Goal: Task Accomplishment & Management: Manage account settings

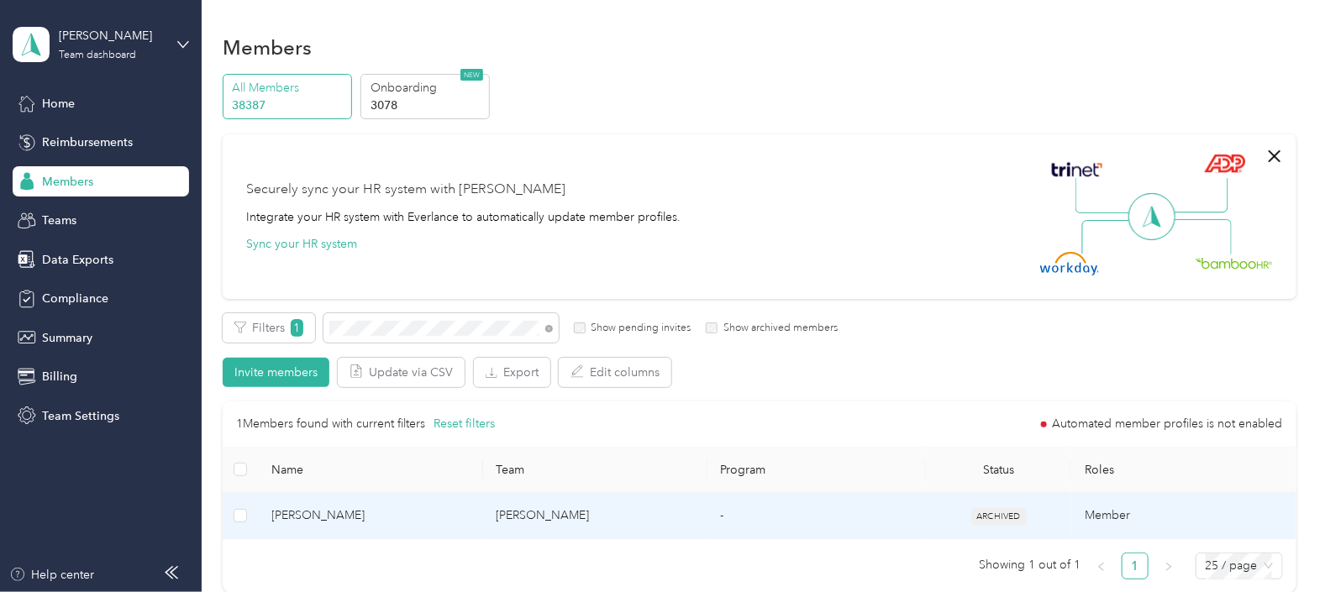
click at [764, 530] on td "-" at bounding box center [816, 516] width 218 height 46
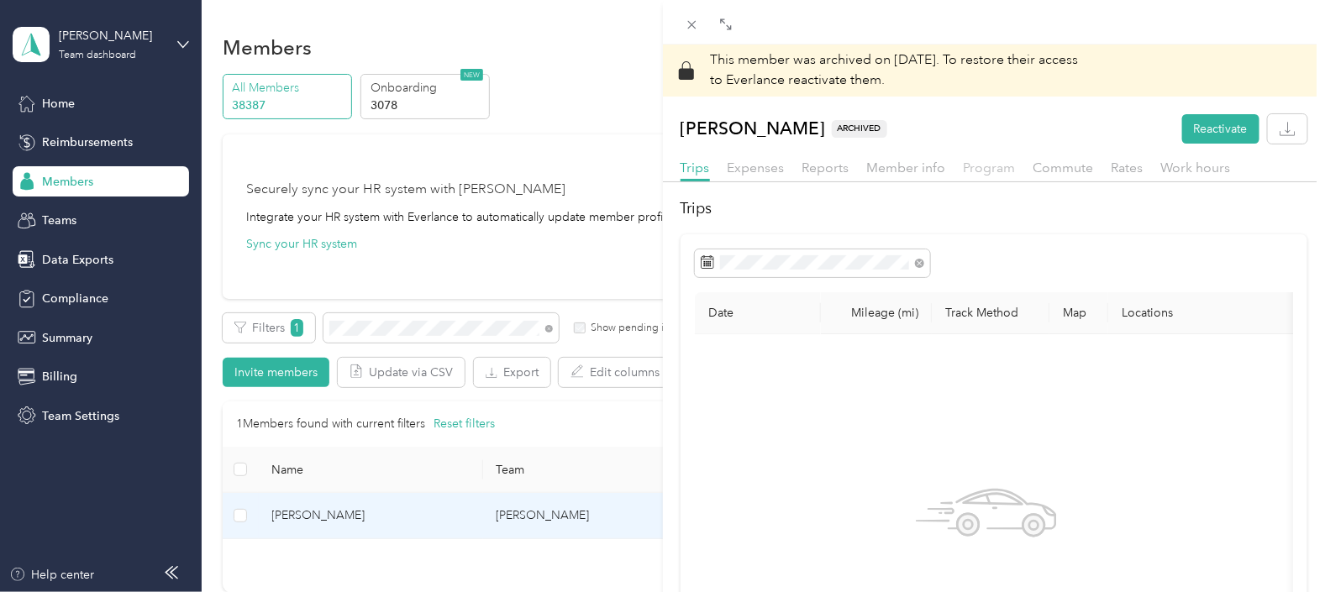
click at [979, 168] on span "Program" at bounding box center [990, 168] width 52 height 16
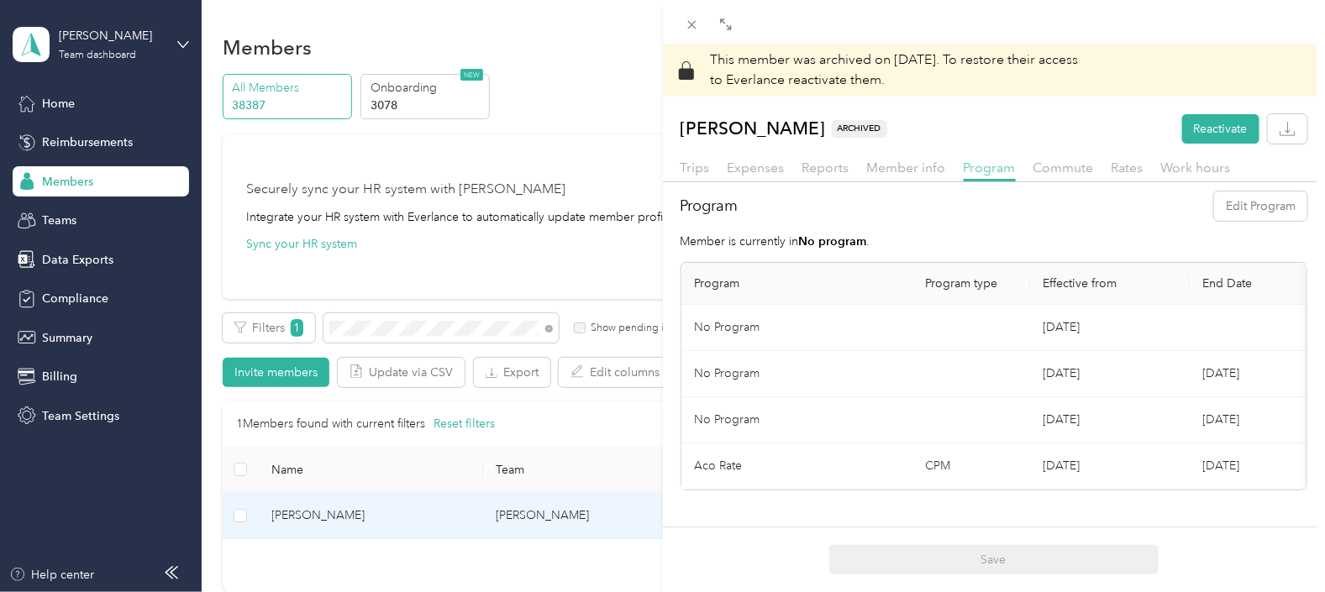
click at [1003, 165] on span "Program" at bounding box center [990, 168] width 52 height 16
click at [1210, 128] on button "Reactivate" at bounding box center [1220, 128] width 77 height 29
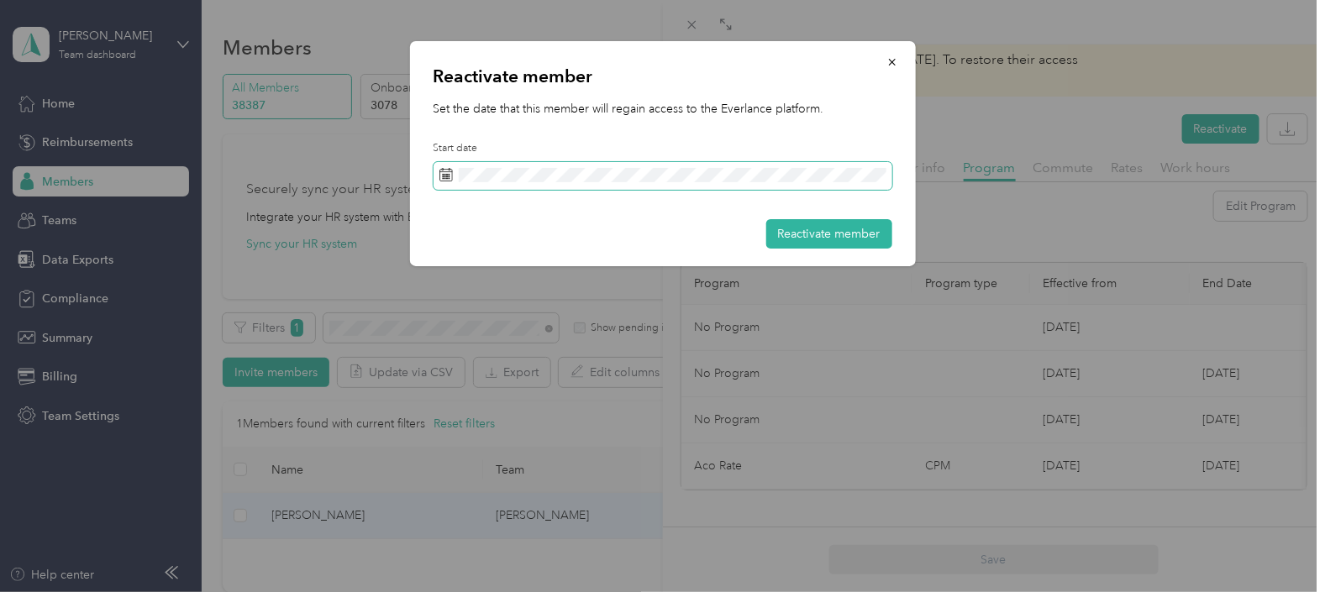
click at [454, 175] on span at bounding box center [662, 176] width 459 height 29
click at [448, 176] on icon at bounding box center [445, 174] width 13 height 13
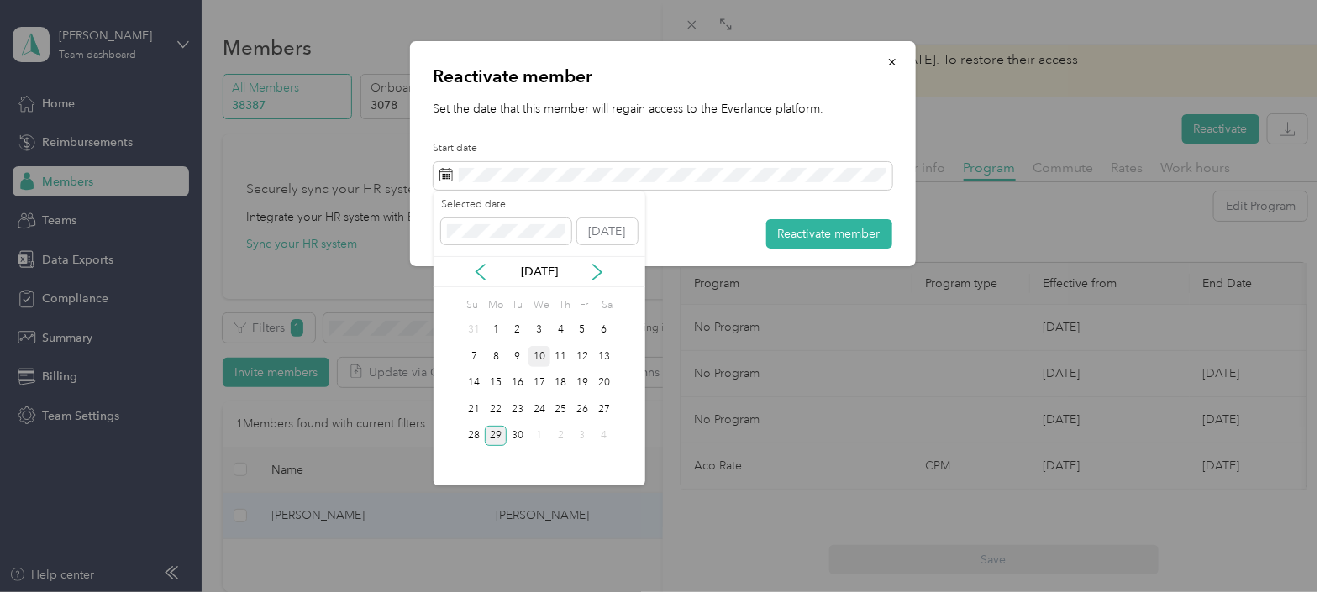
click at [544, 359] on div "10" at bounding box center [539, 356] width 22 height 21
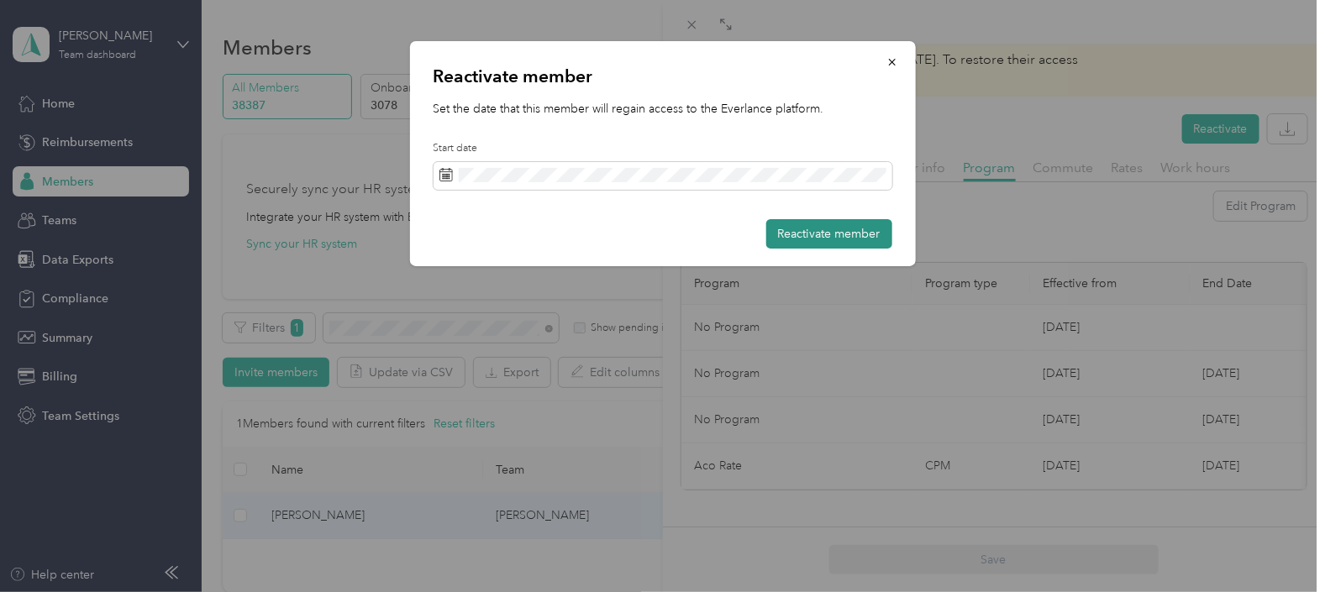
click at [836, 228] on button "Reactivate member" at bounding box center [829, 233] width 126 height 29
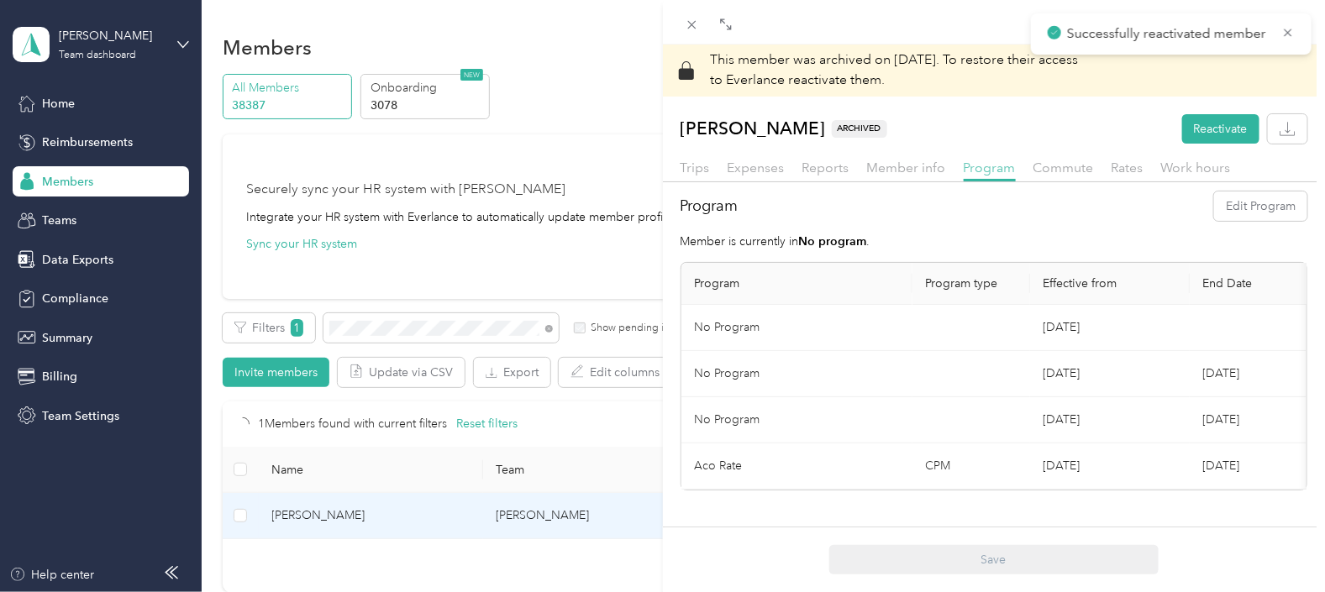
click at [991, 164] on span "Program" at bounding box center [990, 168] width 52 height 16
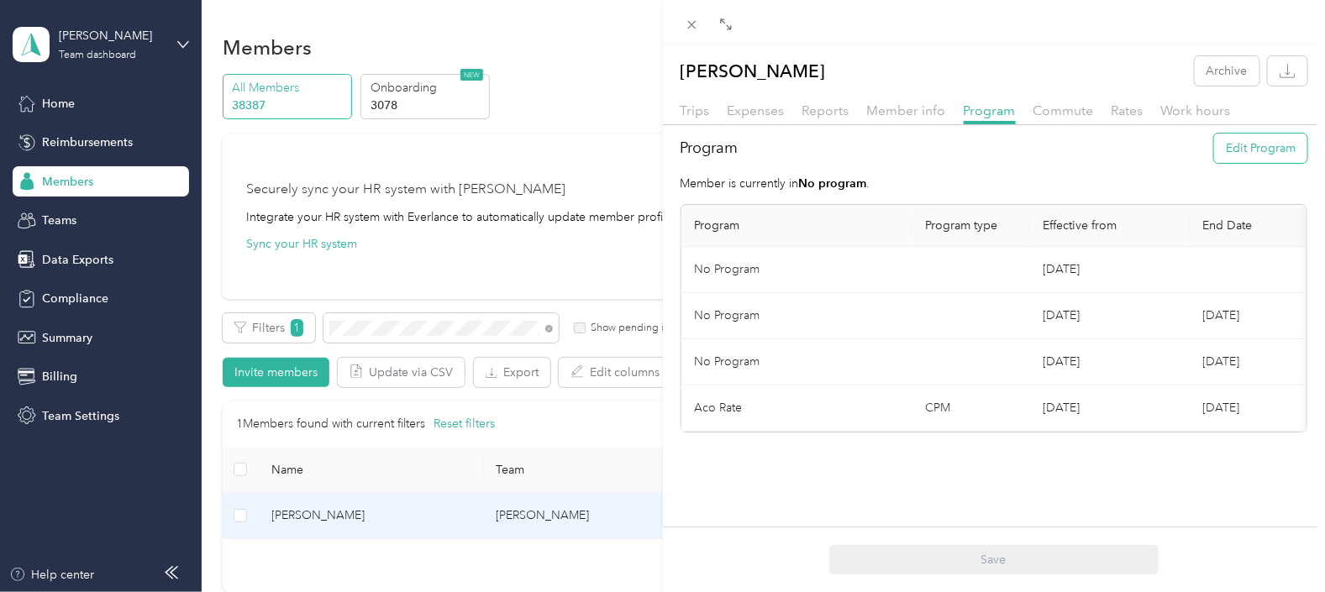
click at [1264, 150] on button "Edit Program" at bounding box center [1260, 148] width 93 height 29
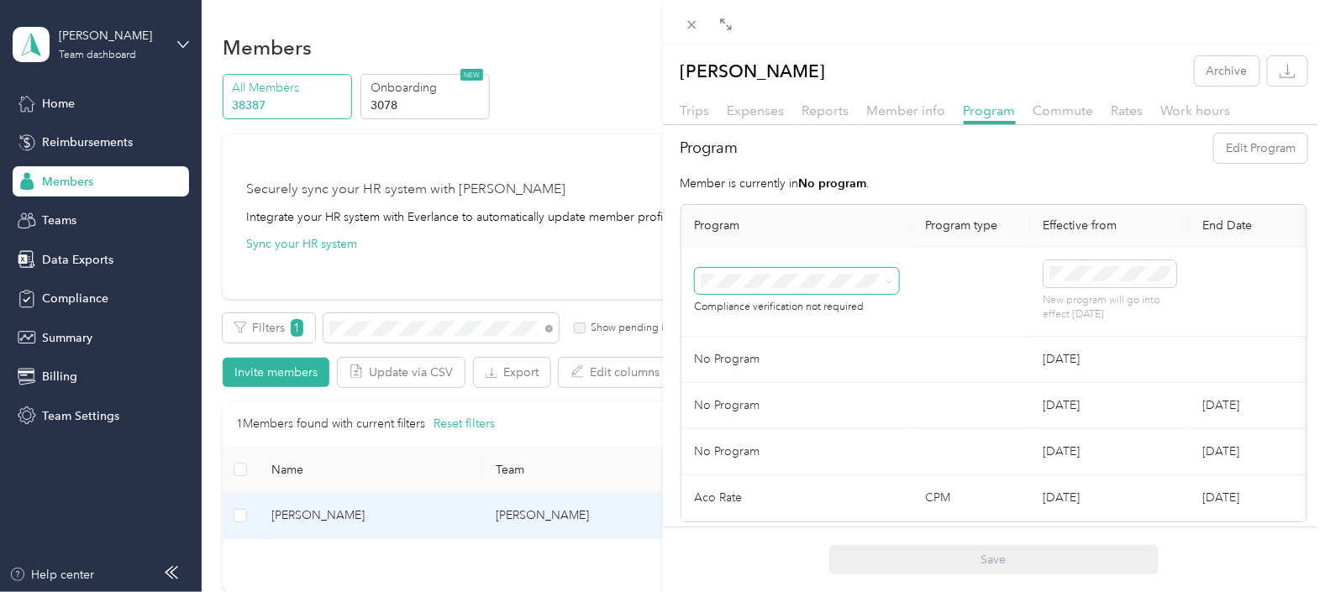
click at [880, 277] on span at bounding box center [886, 282] width 13 height 12
click at [888, 281] on icon at bounding box center [889, 282] width 8 height 8
click at [798, 340] on div "Aco Rate (CPM)" at bounding box center [796, 339] width 181 height 18
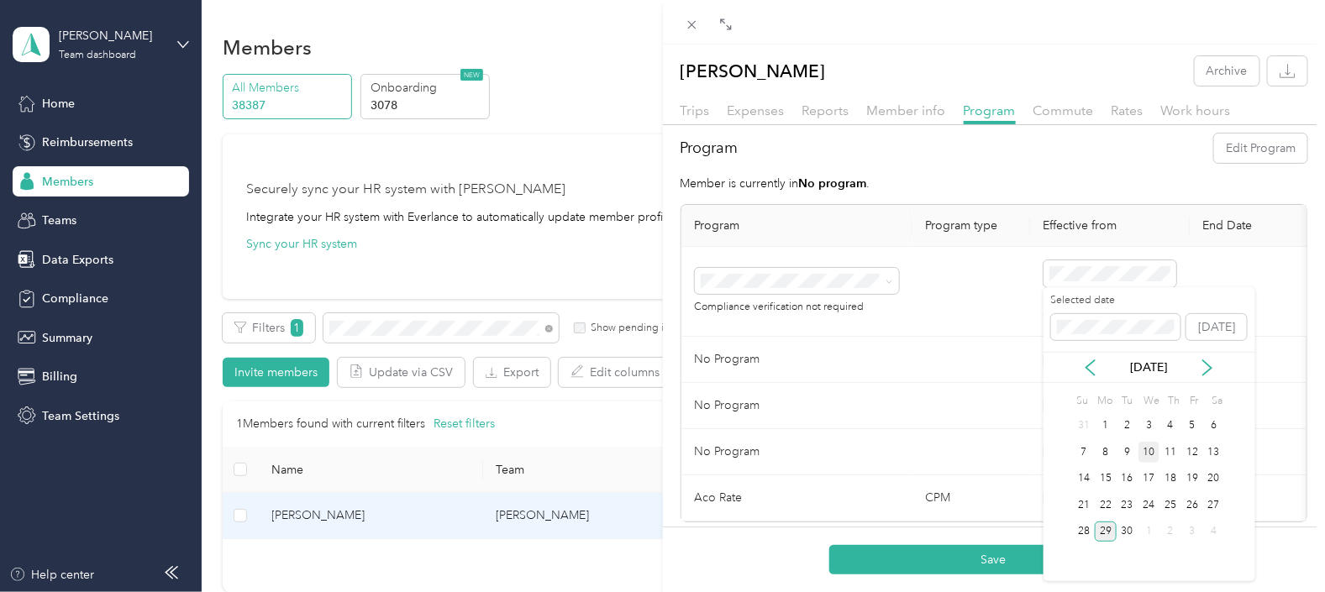
click at [1148, 453] on div "10" at bounding box center [1149, 452] width 22 height 21
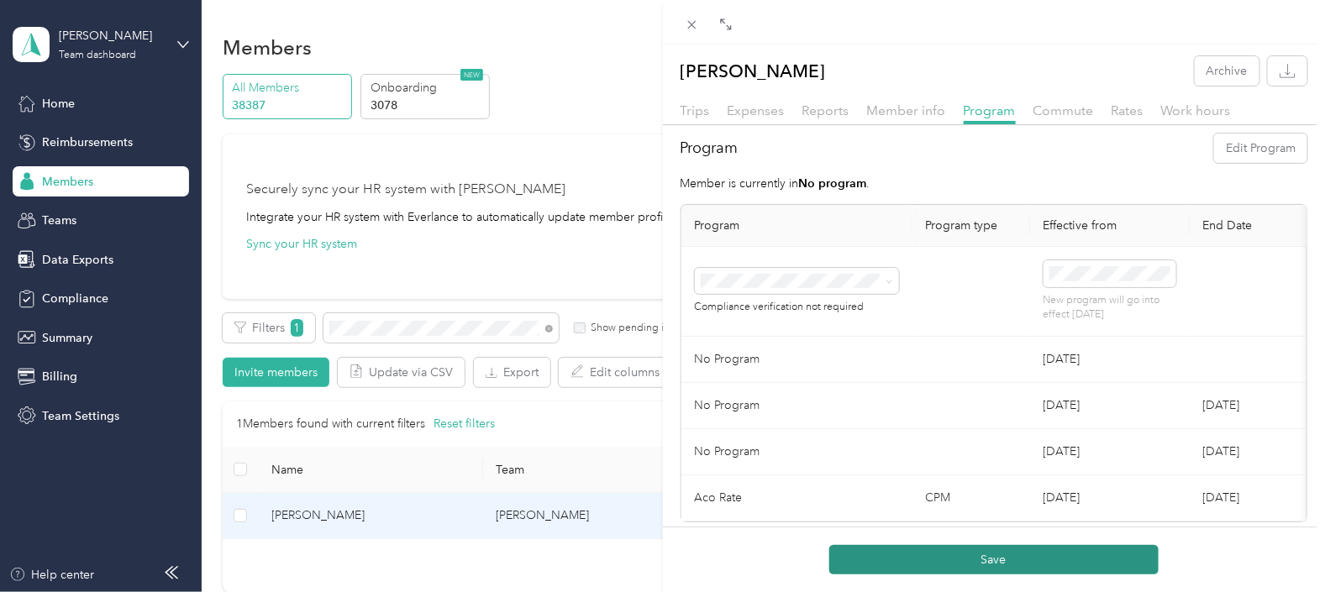
click at [1046, 568] on button "Save" at bounding box center [993, 559] width 329 height 29
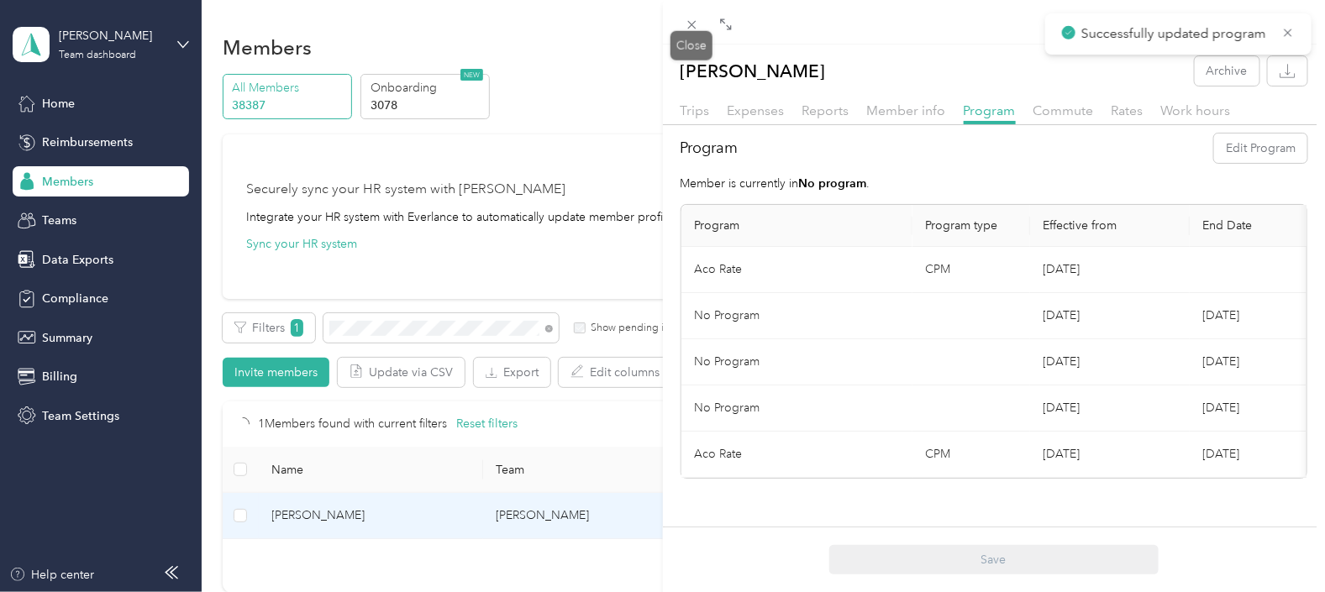
click at [693, 31] on icon at bounding box center [692, 25] width 14 height 14
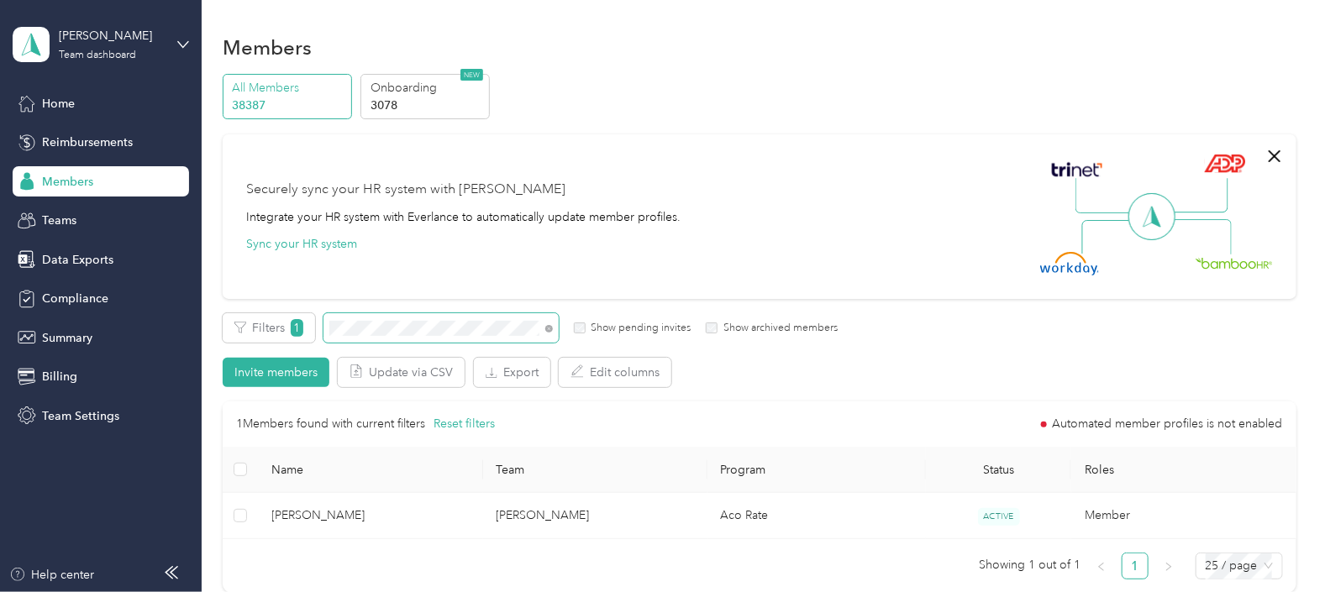
click at [321, 330] on div "Filters 1 Show pending invites Show archived members" at bounding box center [530, 327] width 615 height 29
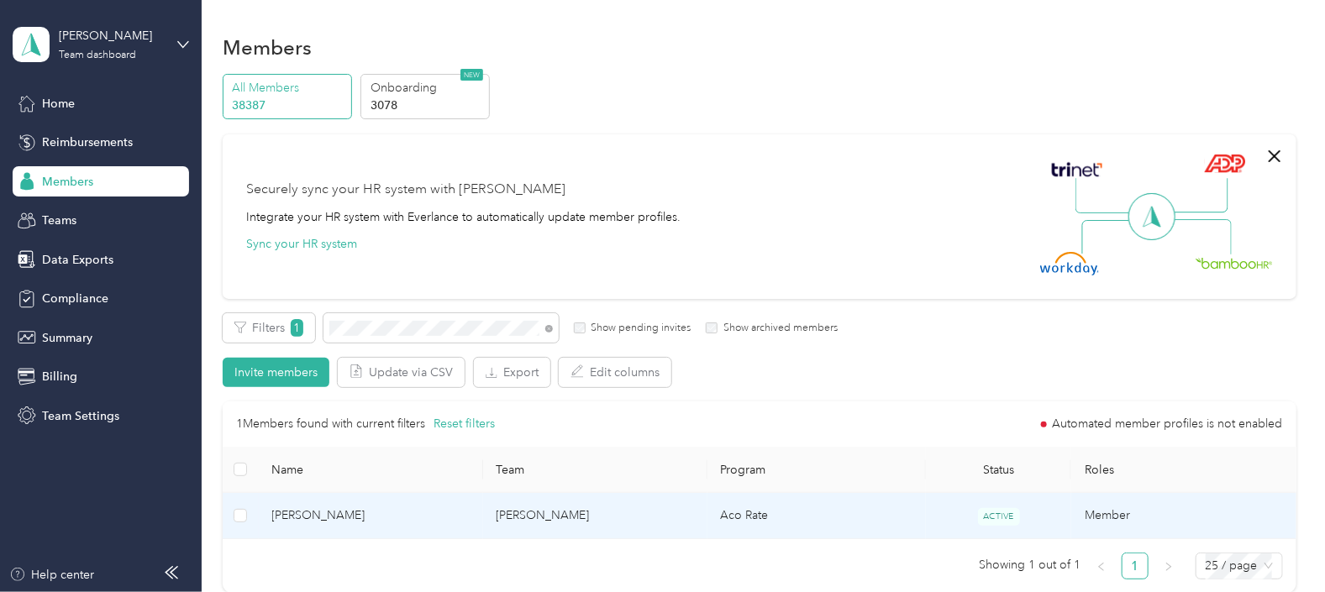
click at [647, 509] on td "[PERSON_NAME]" at bounding box center [595, 516] width 224 height 46
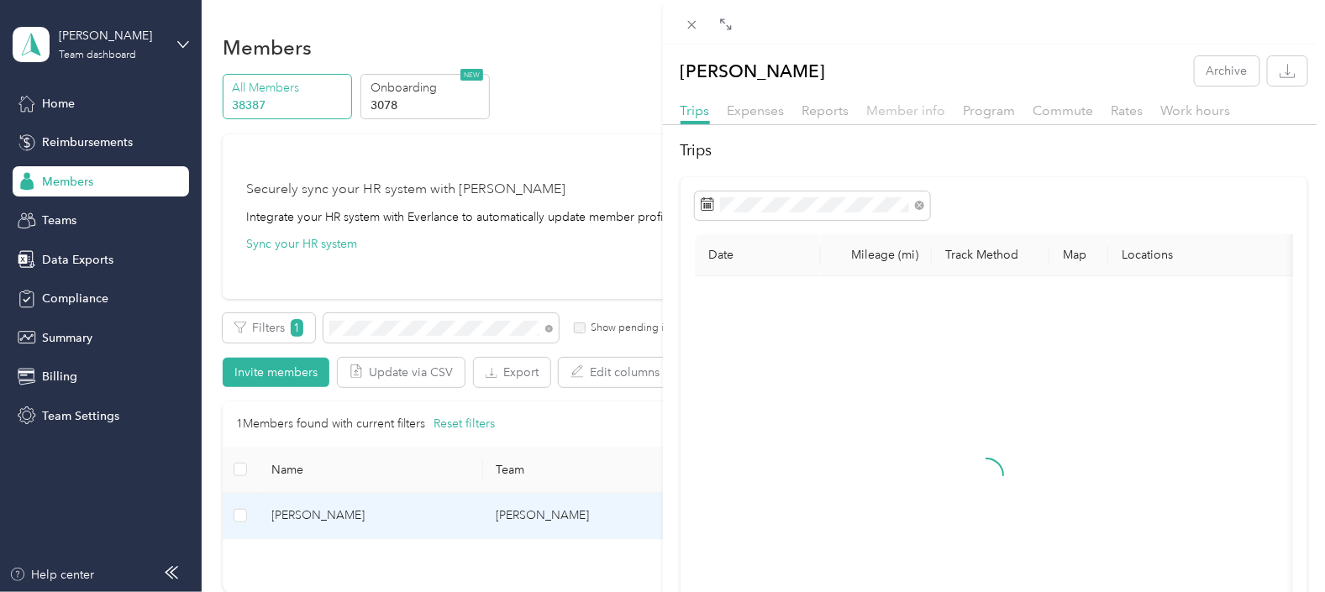
click at [917, 109] on span "Member info" at bounding box center [906, 110] width 79 height 16
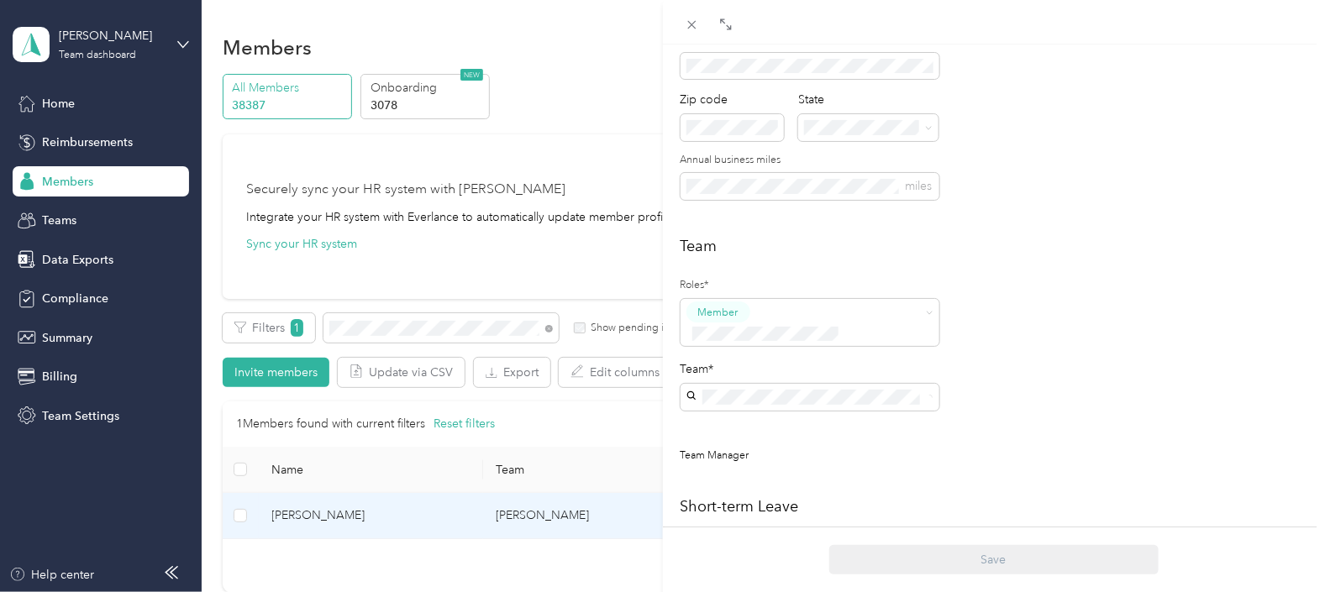
scroll to position [315, 0]
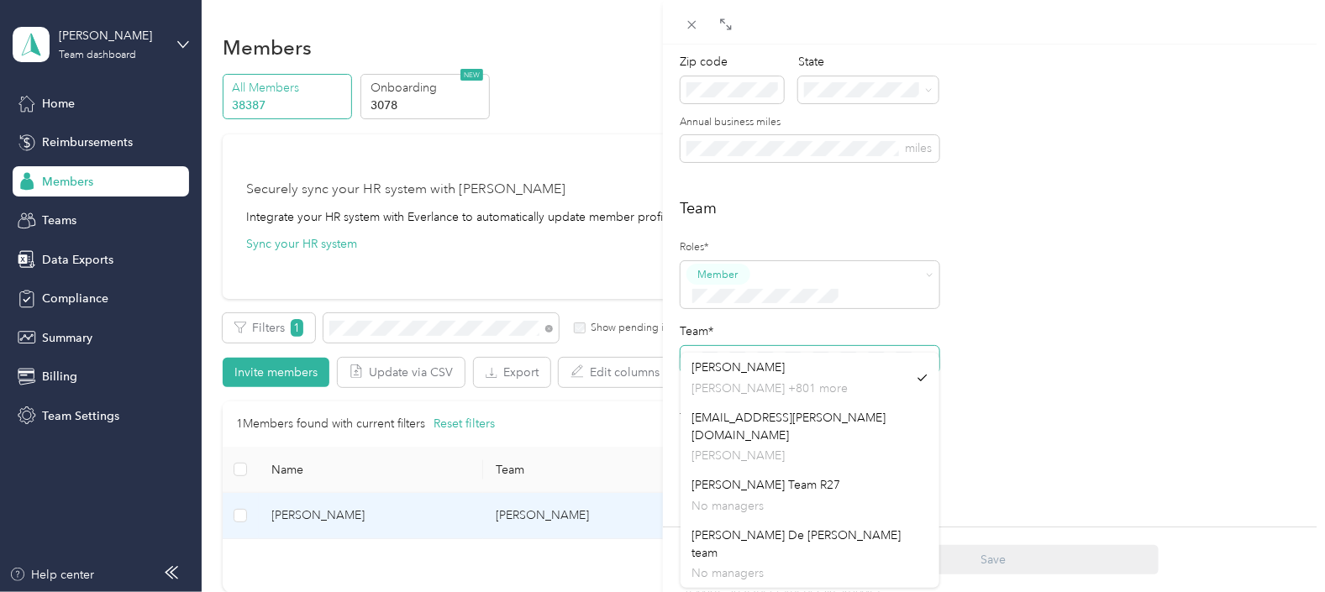
click at [684, 346] on span at bounding box center [809, 359] width 259 height 27
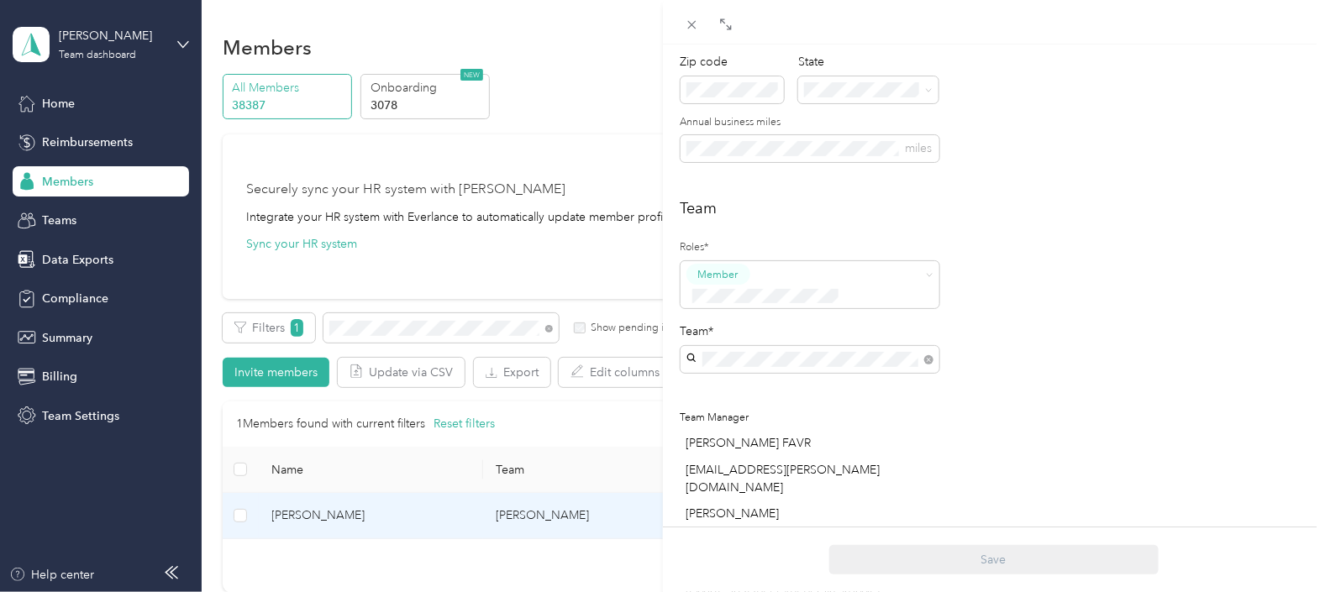
click at [770, 420] on span "[EMAIL_ADDRESS][PERSON_NAME][DOMAIN_NAME]" at bounding box center [789, 427] width 194 height 32
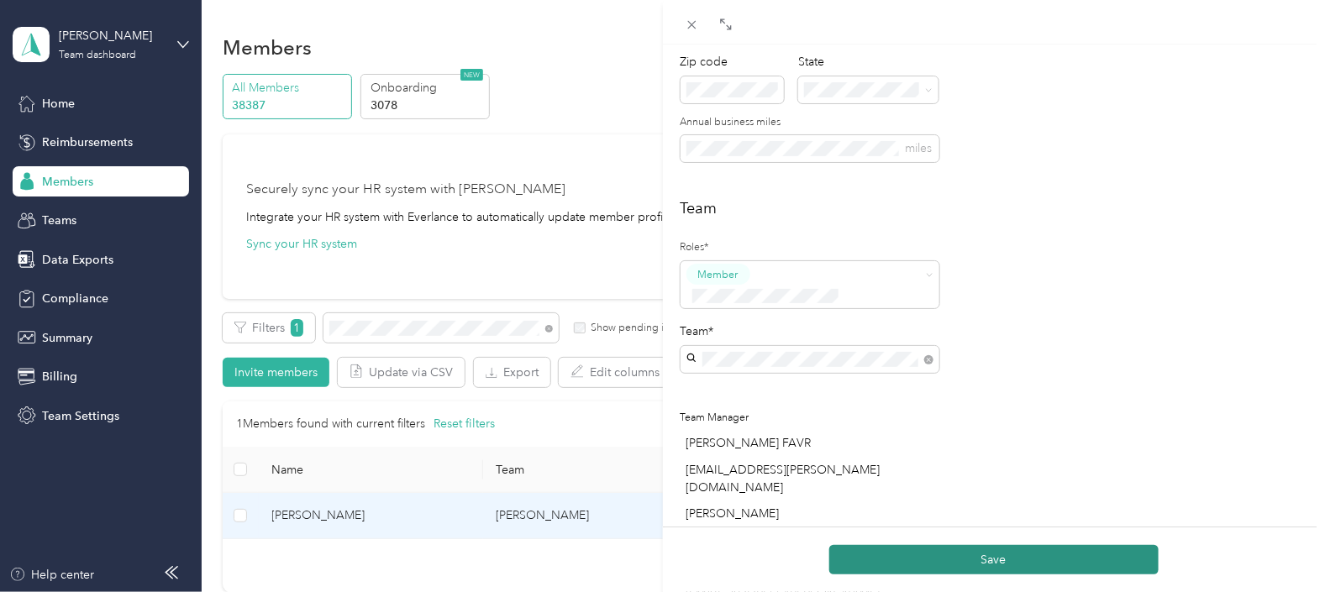
click at [994, 558] on button "Save" at bounding box center [993, 559] width 329 height 29
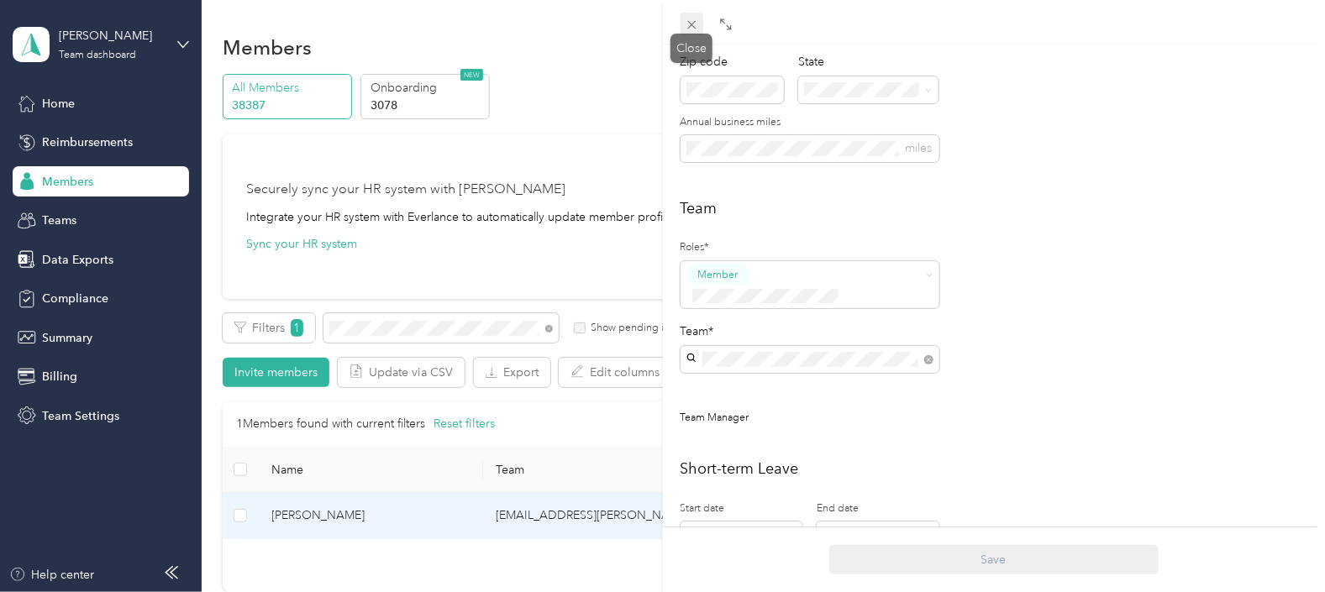
click at [694, 21] on icon at bounding box center [692, 25] width 14 height 14
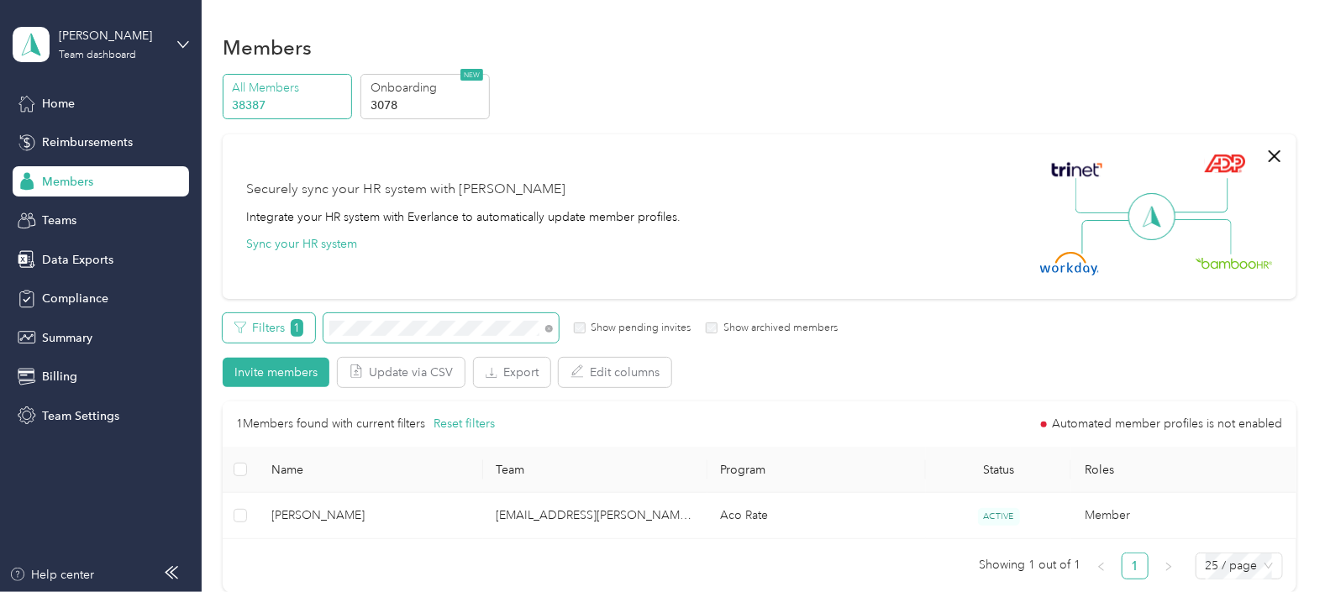
click at [311, 333] on div "Filters 1 Show pending invites Show archived members" at bounding box center [530, 327] width 615 height 29
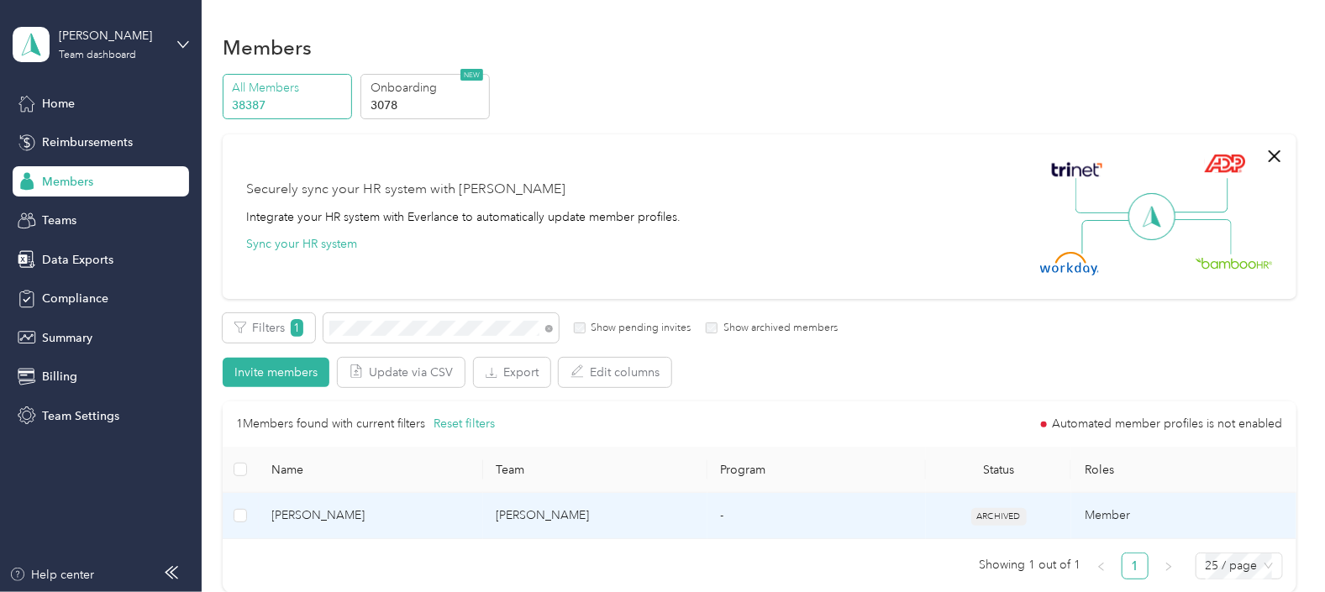
click at [650, 517] on td "[PERSON_NAME]" at bounding box center [595, 516] width 224 height 46
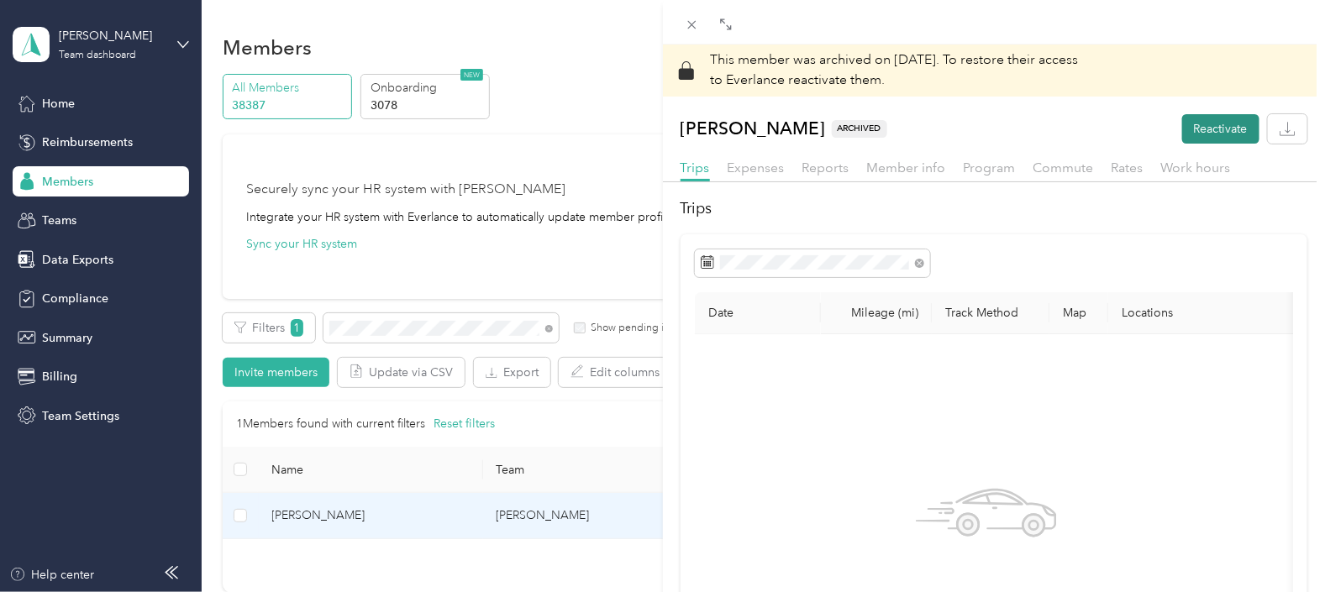
click at [1202, 136] on button "Reactivate" at bounding box center [1220, 128] width 77 height 29
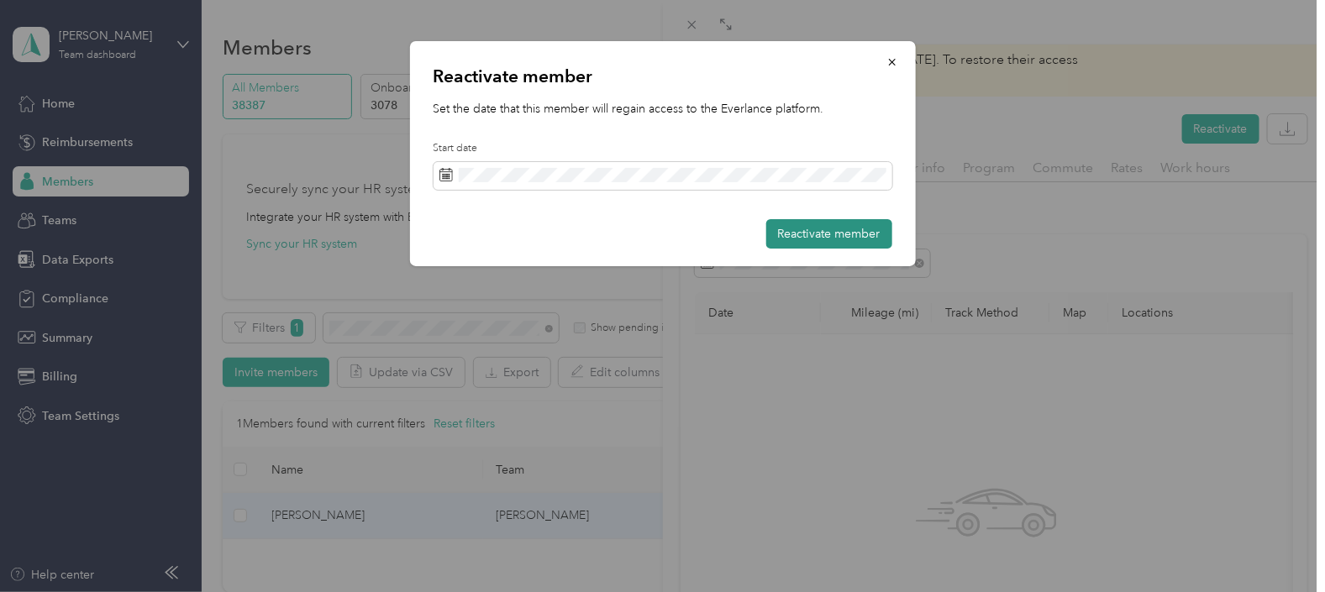
click at [826, 236] on button "Reactivate member" at bounding box center [829, 233] width 126 height 29
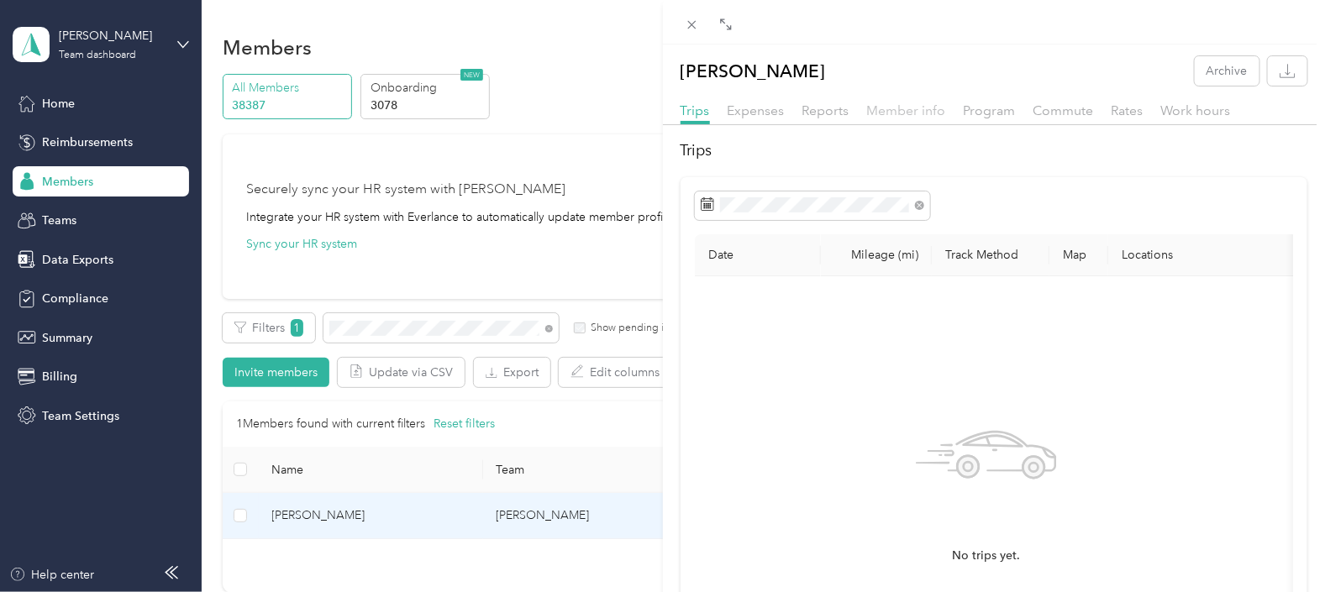
click at [885, 109] on span "Member info" at bounding box center [906, 110] width 79 height 16
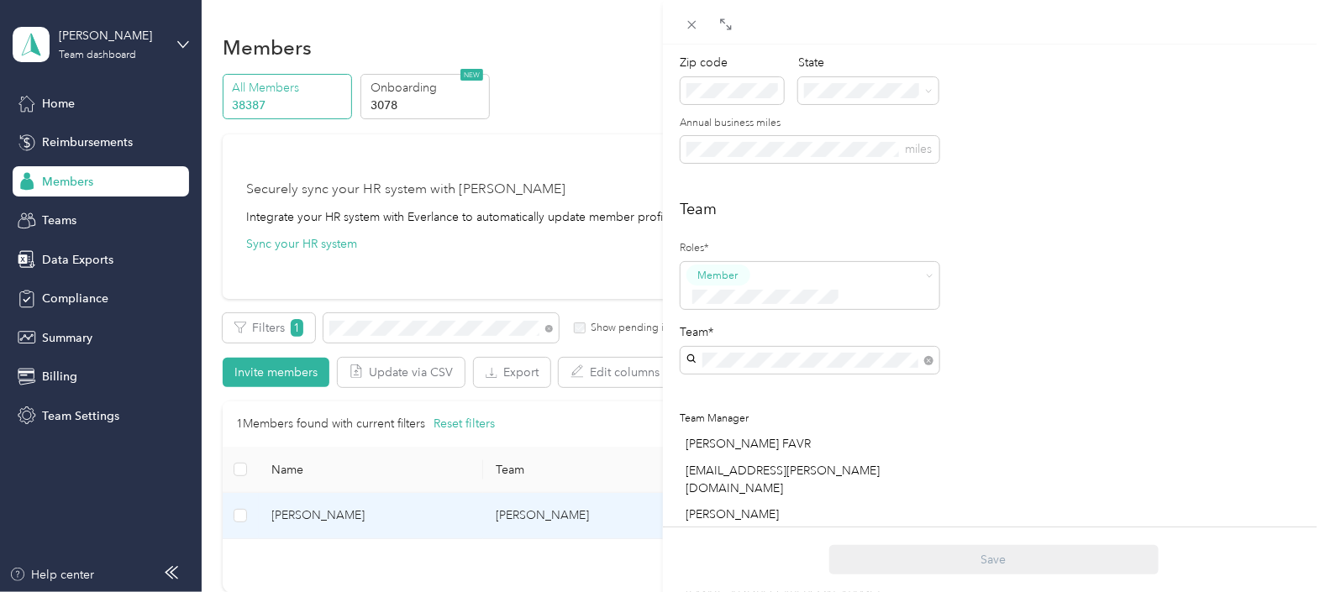
scroll to position [315, 0]
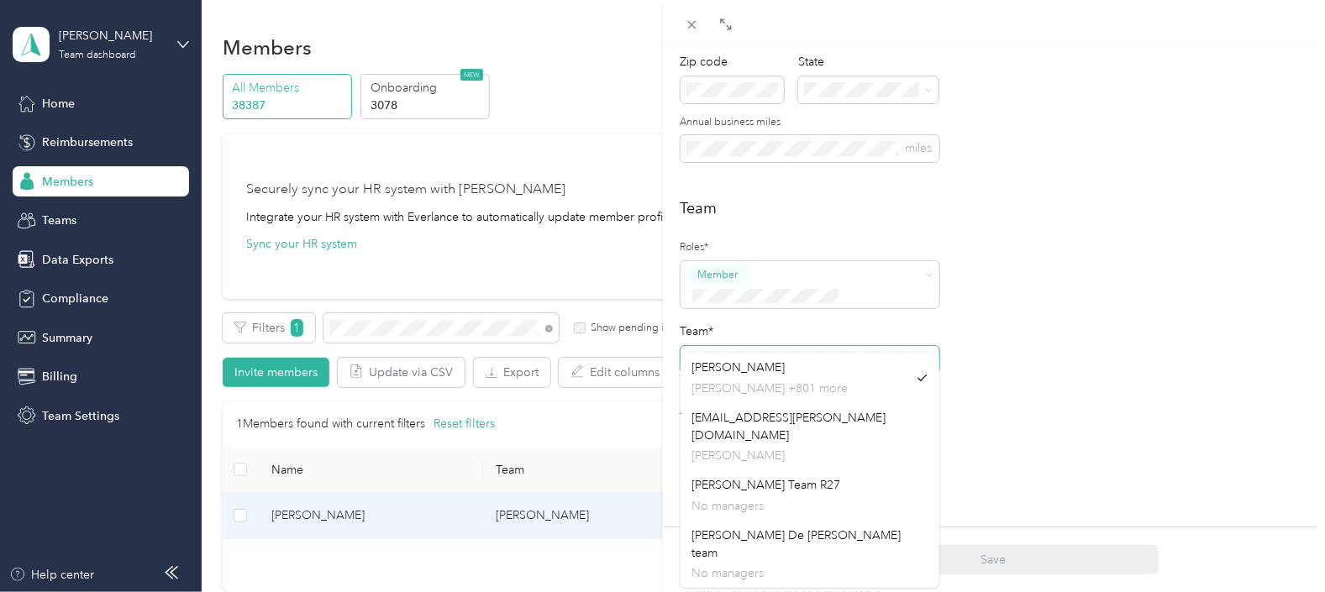
click at [699, 346] on span at bounding box center [809, 359] width 259 height 27
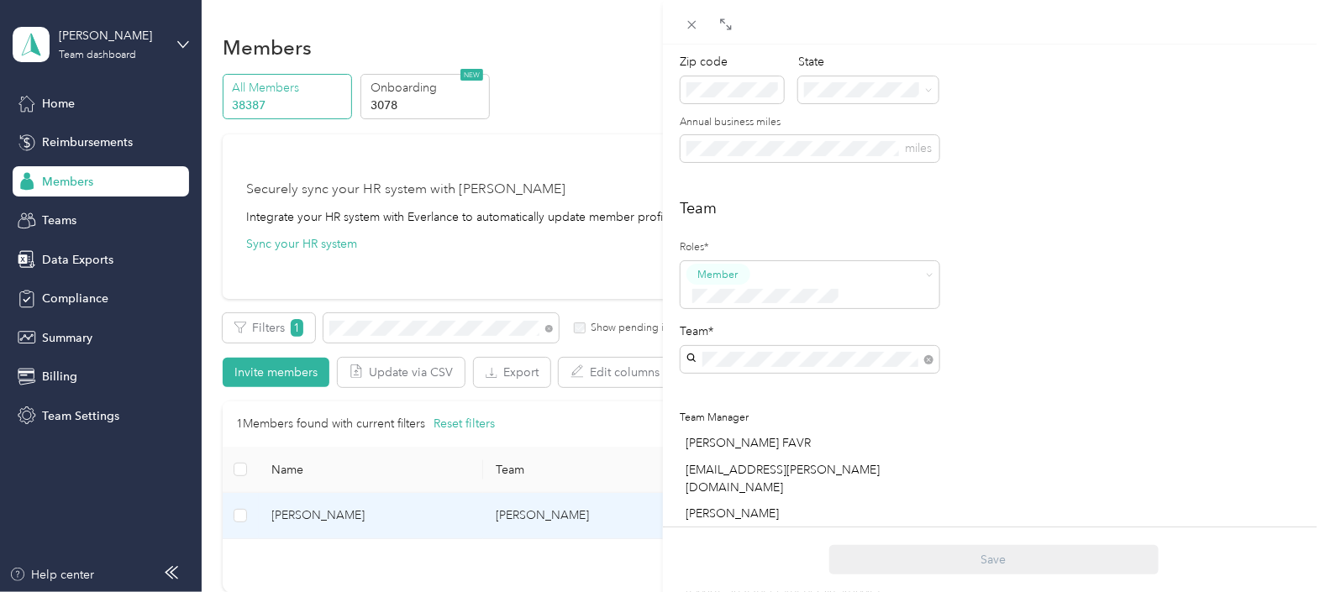
click at [803, 427] on div "Walmart DRT P&G [PERSON_NAME][EMAIL_ADDRESS][PERSON_NAME][DOMAIN_NAME] +1 more" at bounding box center [809, 446] width 235 height 74
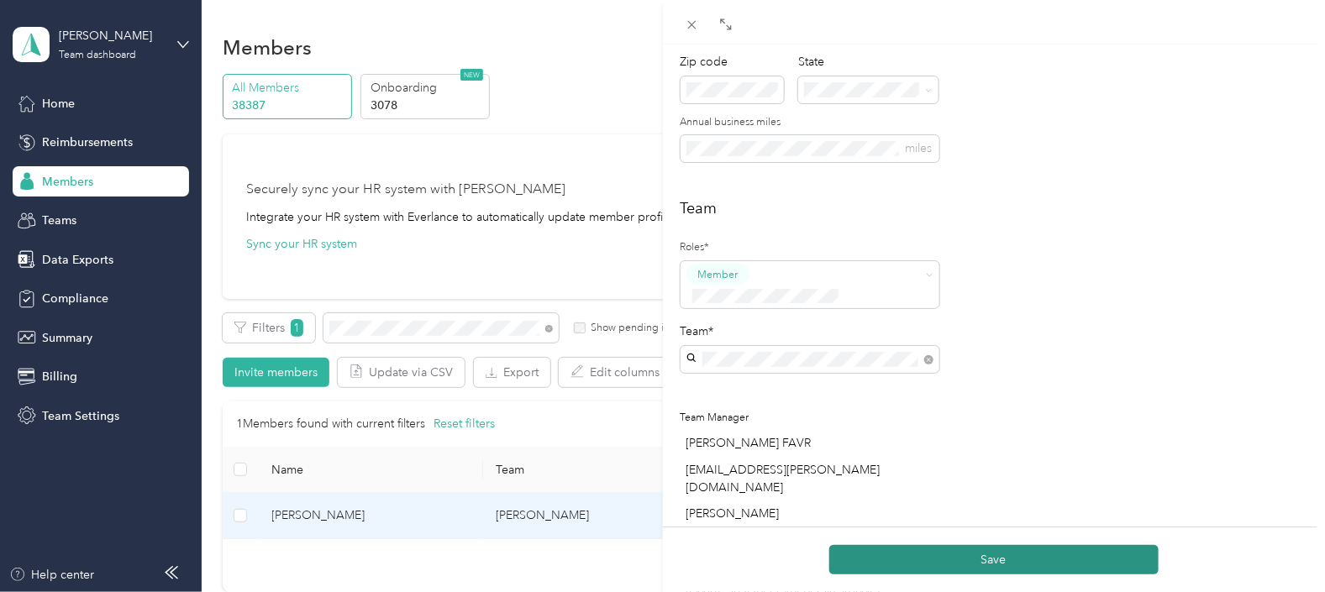
click at [981, 553] on button "Save" at bounding box center [993, 559] width 329 height 29
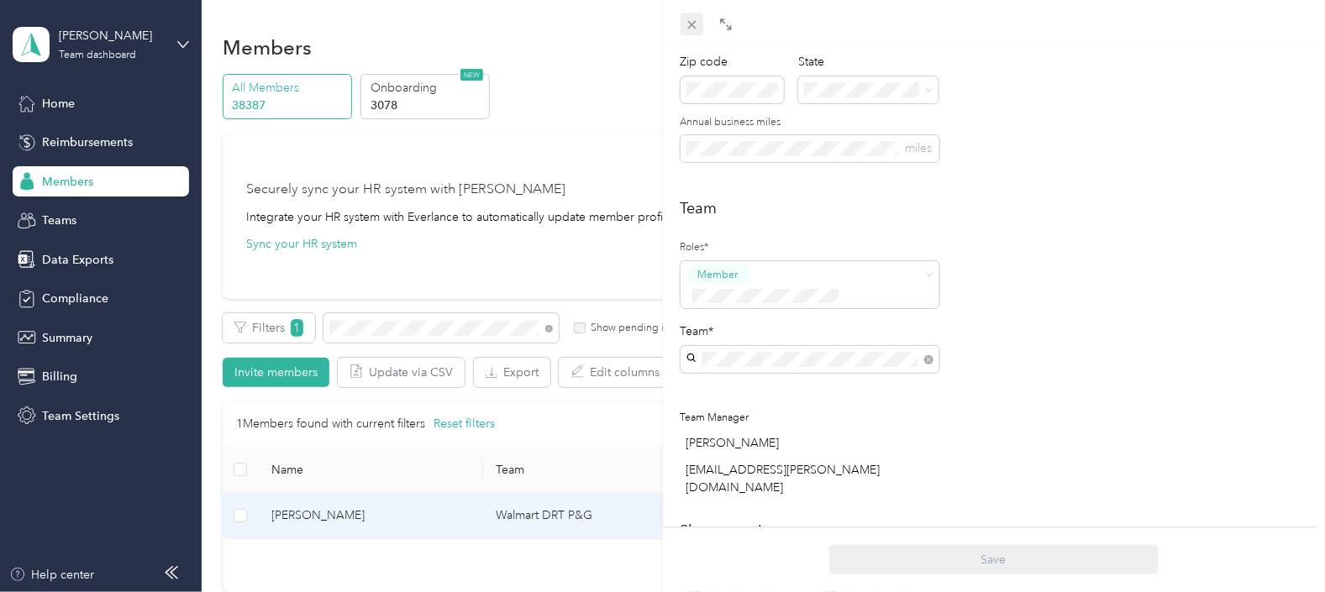
click at [691, 34] on div "Close" at bounding box center [691, 48] width 42 height 29
click at [690, 21] on icon at bounding box center [692, 25] width 14 height 14
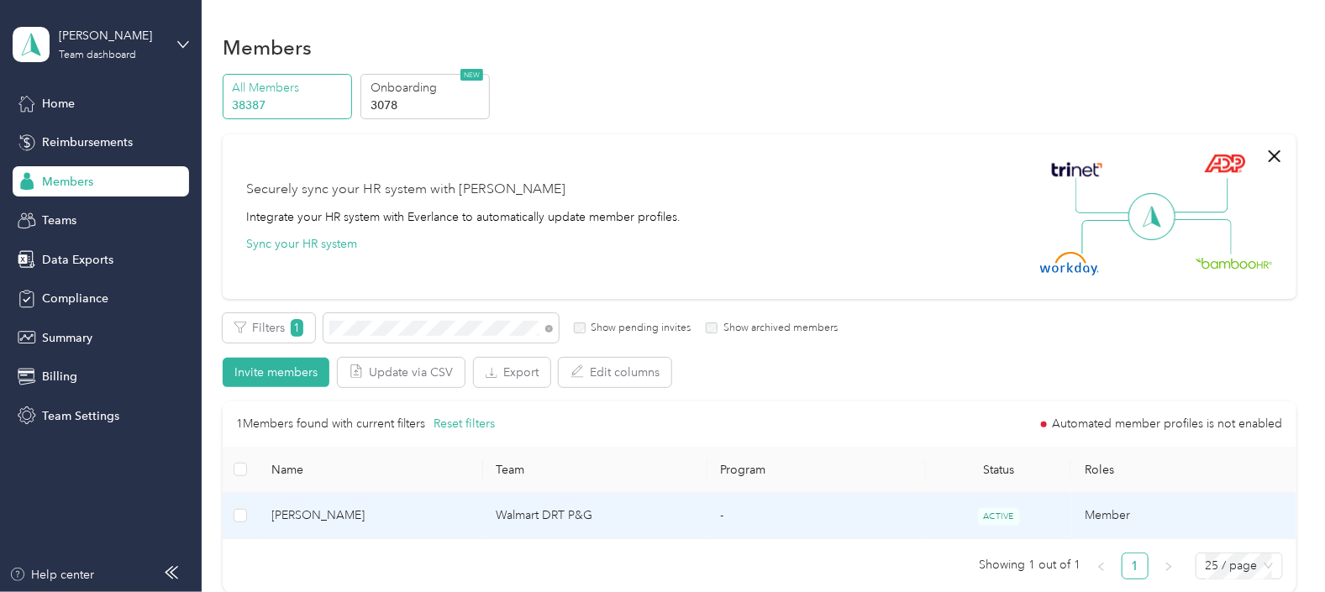
click at [638, 509] on td "Walmart DRT P&G" at bounding box center [595, 516] width 224 height 46
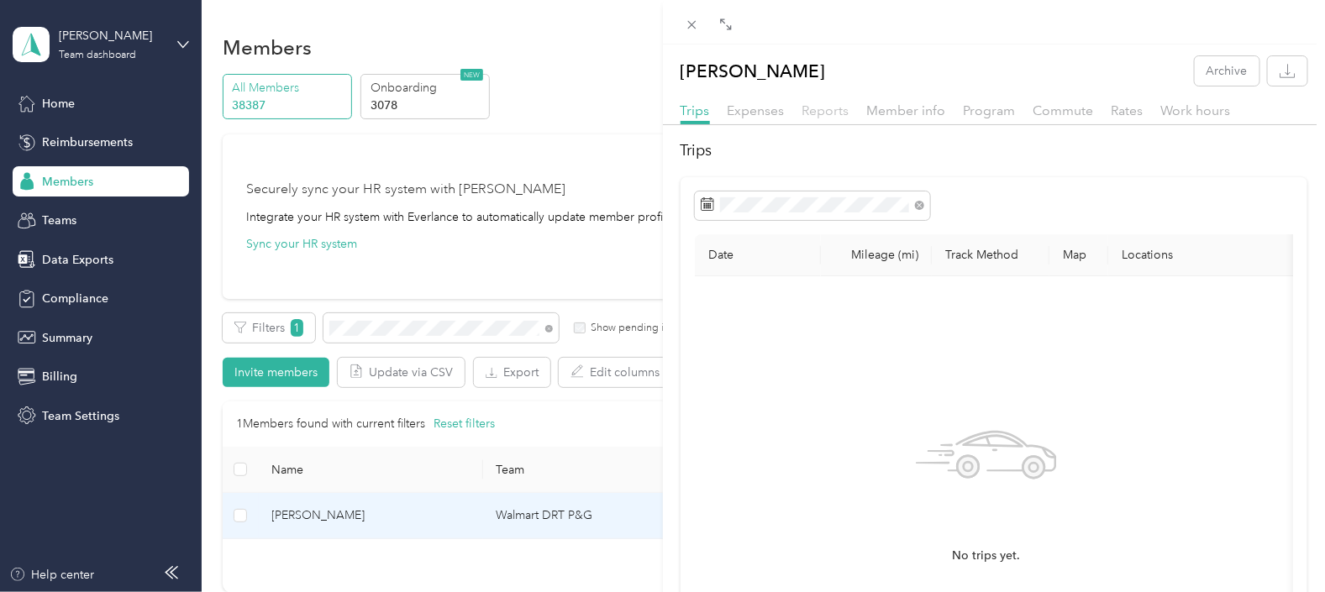
click at [834, 111] on span "Reports" at bounding box center [825, 110] width 47 height 16
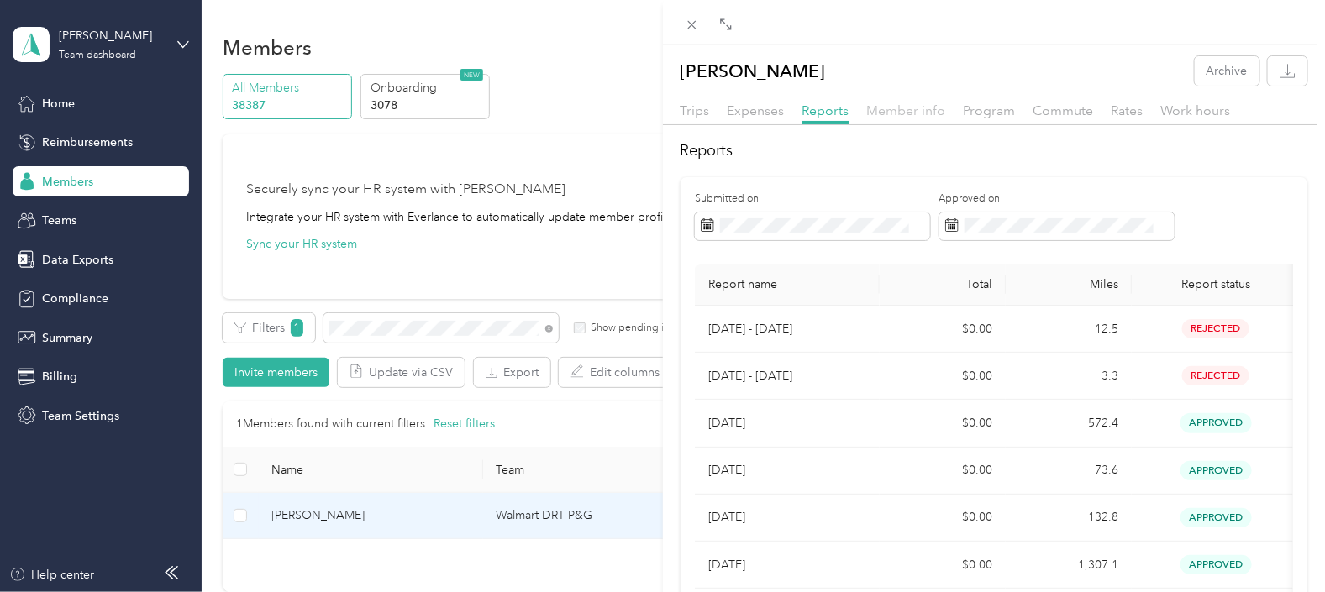
click at [911, 105] on span "Member info" at bounding box center [906, 110] width 79 height 16
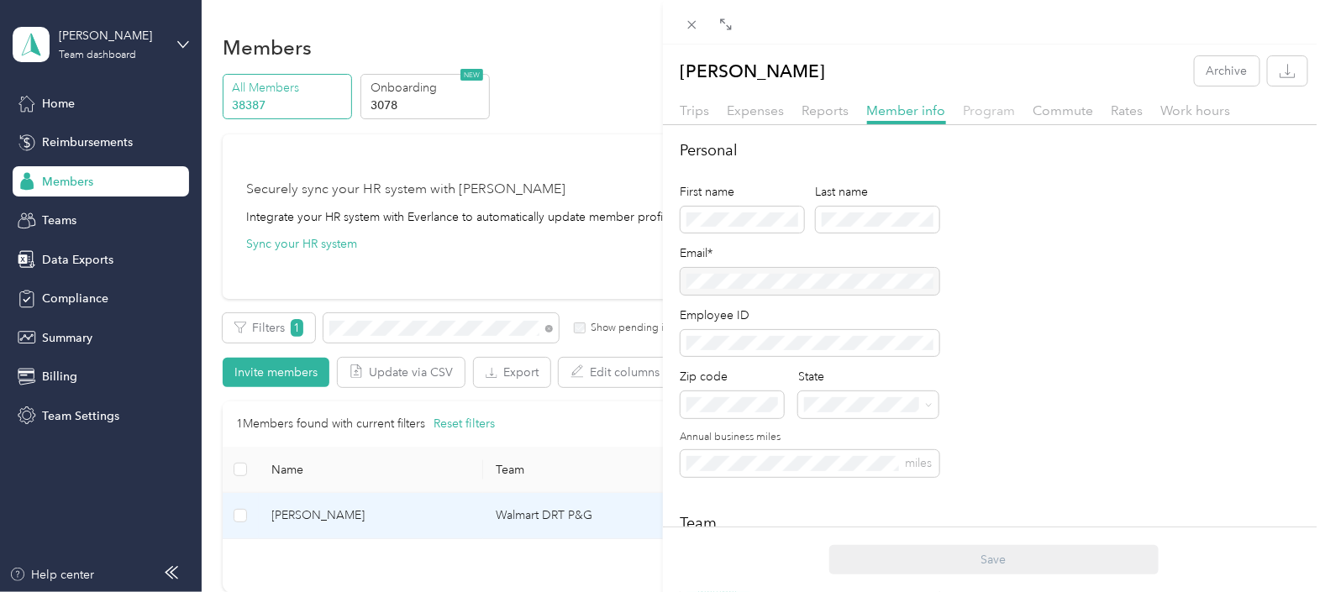
click at [1003, 111] on span "Program" at bounding box center [990, 110] width 52 height 16
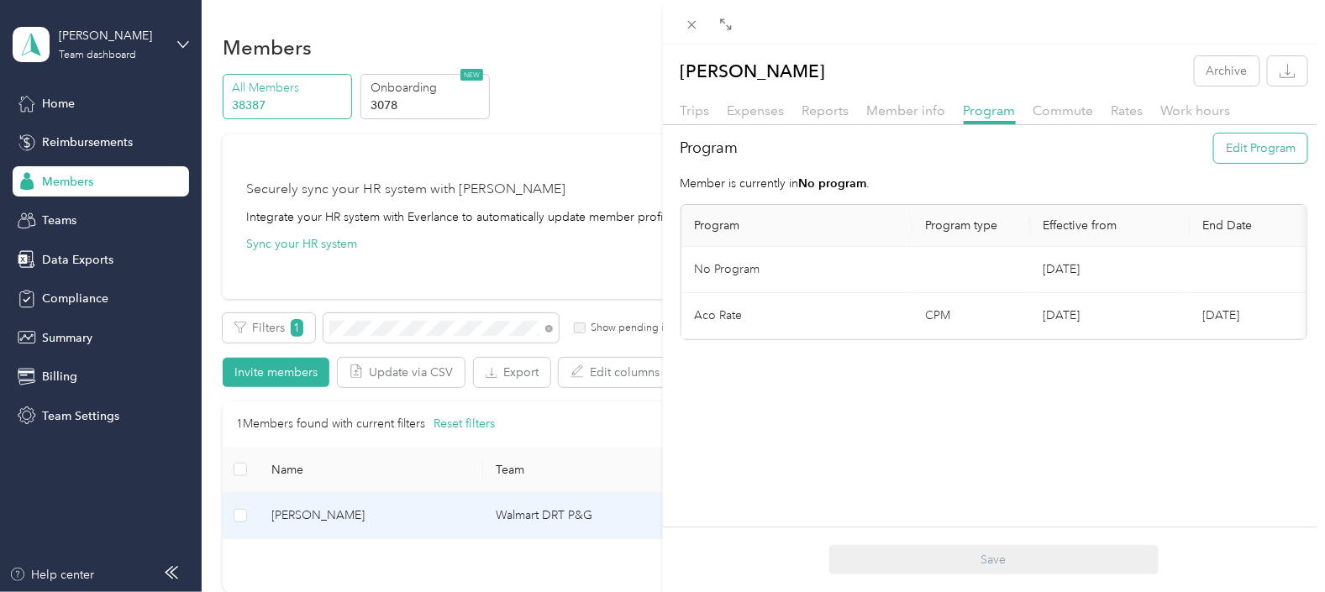
click at [1256, 140] on button "Edit Program" at bounding box center [1260, 148] width 93 height 29
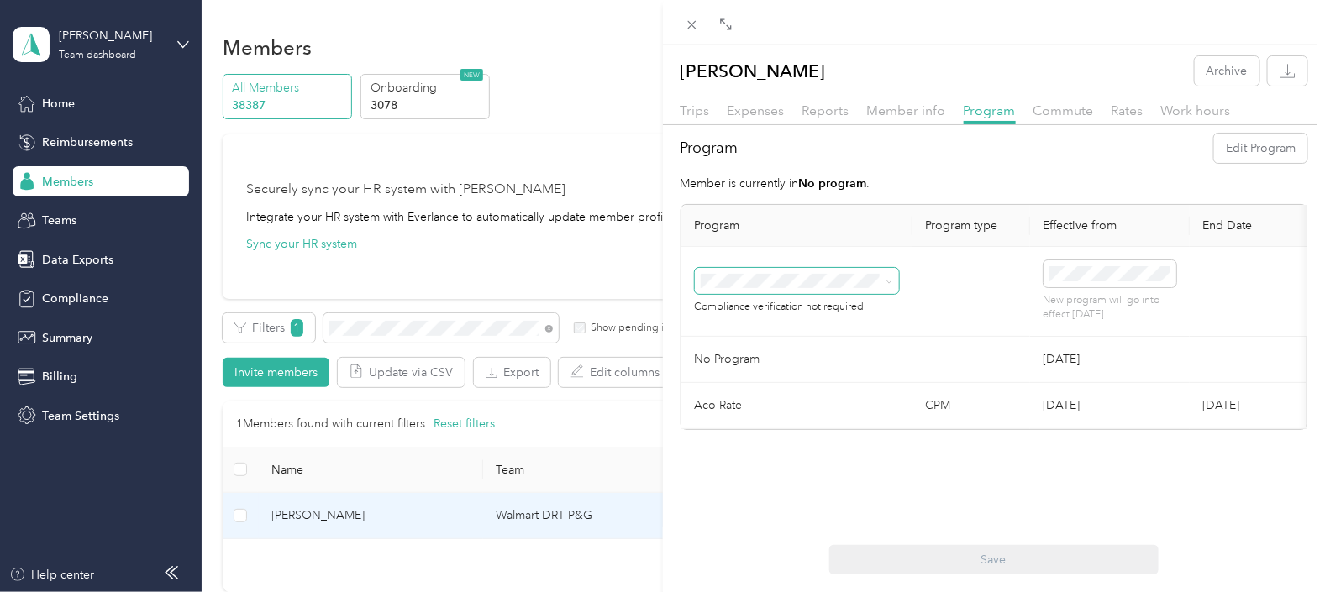
click at [890, 276] on span at bounding box center [889, 281] width 8 height 14
click at [886, 281] on icon at bounding box center [889, 282] width 8 height 8
click at [790, 337] on div "Aco Rate (CPM)" at bounding box center [796, 339] width 181 height 18
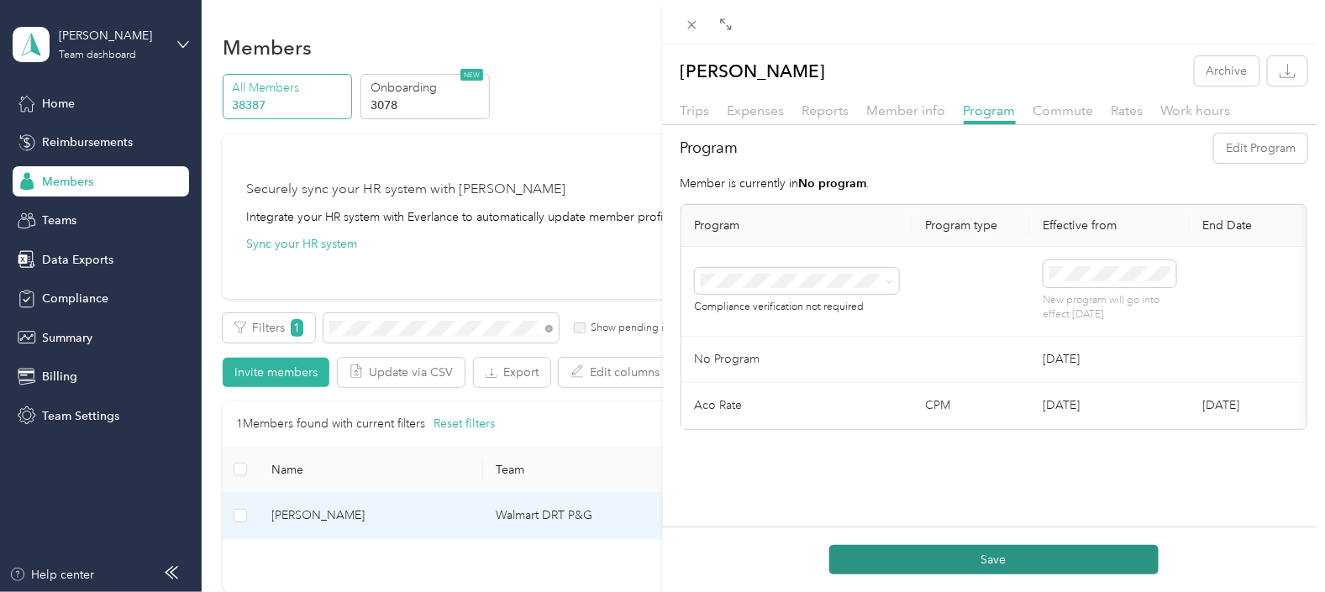
click at [1022, 559] on button "Save" at bounding box center [993, 559] width 329 height 29
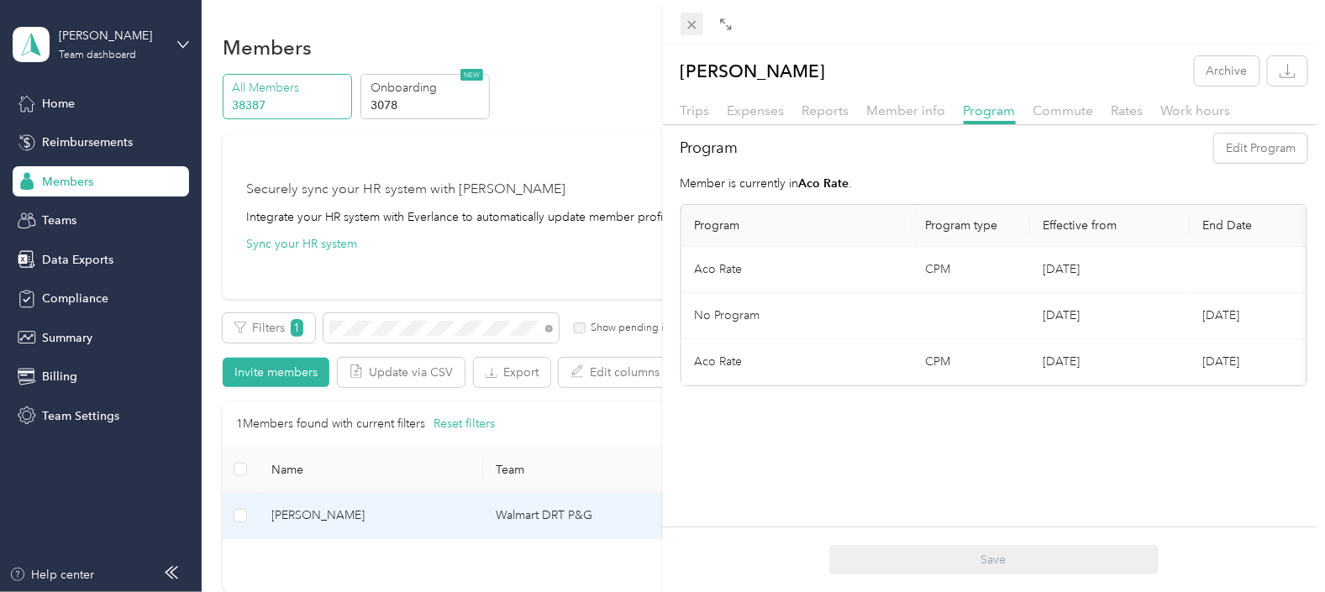
click at [692, 24] on icon at bounding box center [691, 25] width 8 height 8
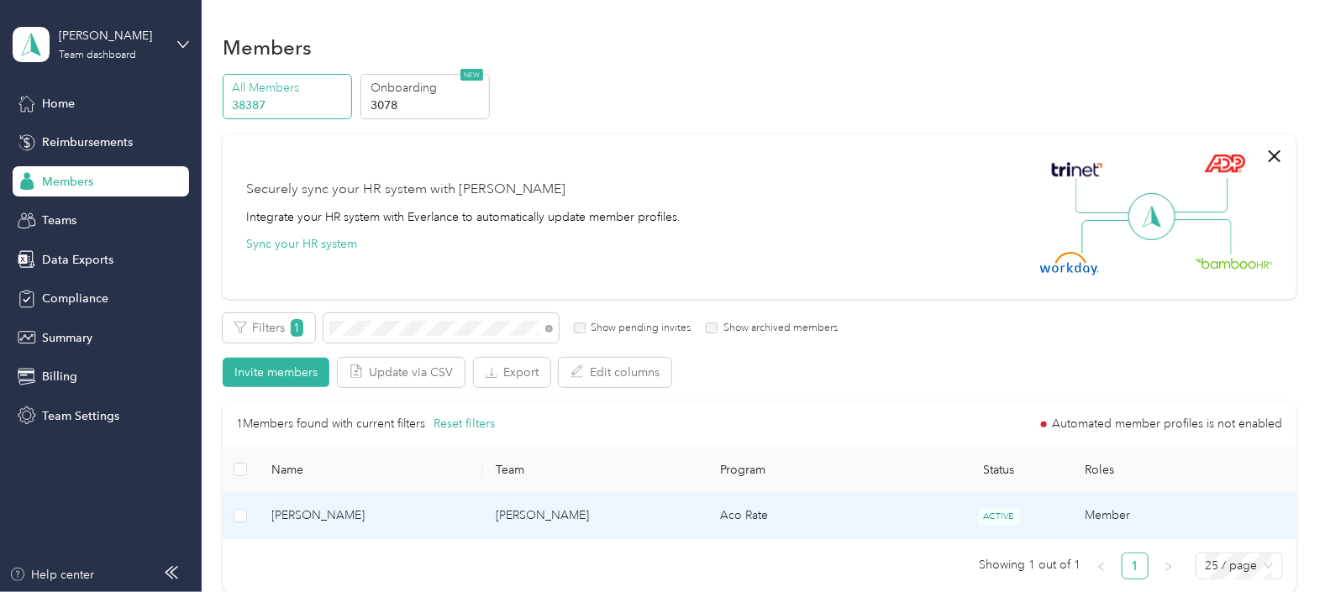
click at [651, 528] on td "[PERSON_NAME]" at bounding box center [595, 516] width 224 height 46
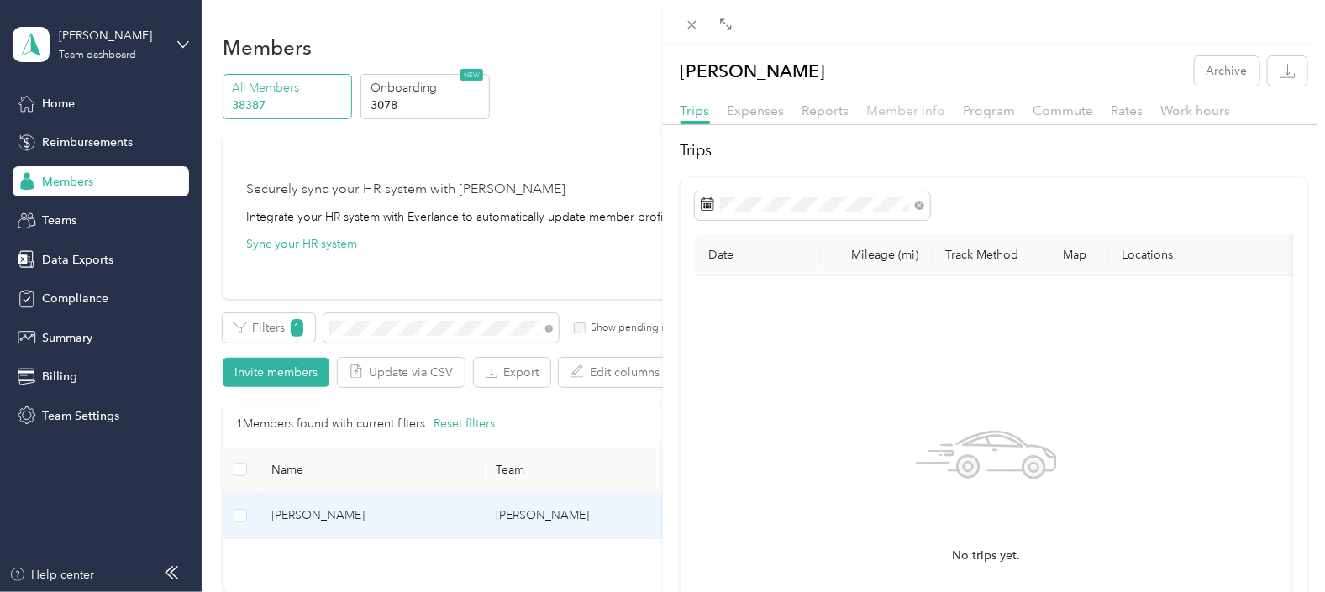
click at [903, 112] on span "Member info" at bounding box center [906, 110] width 79 height 16
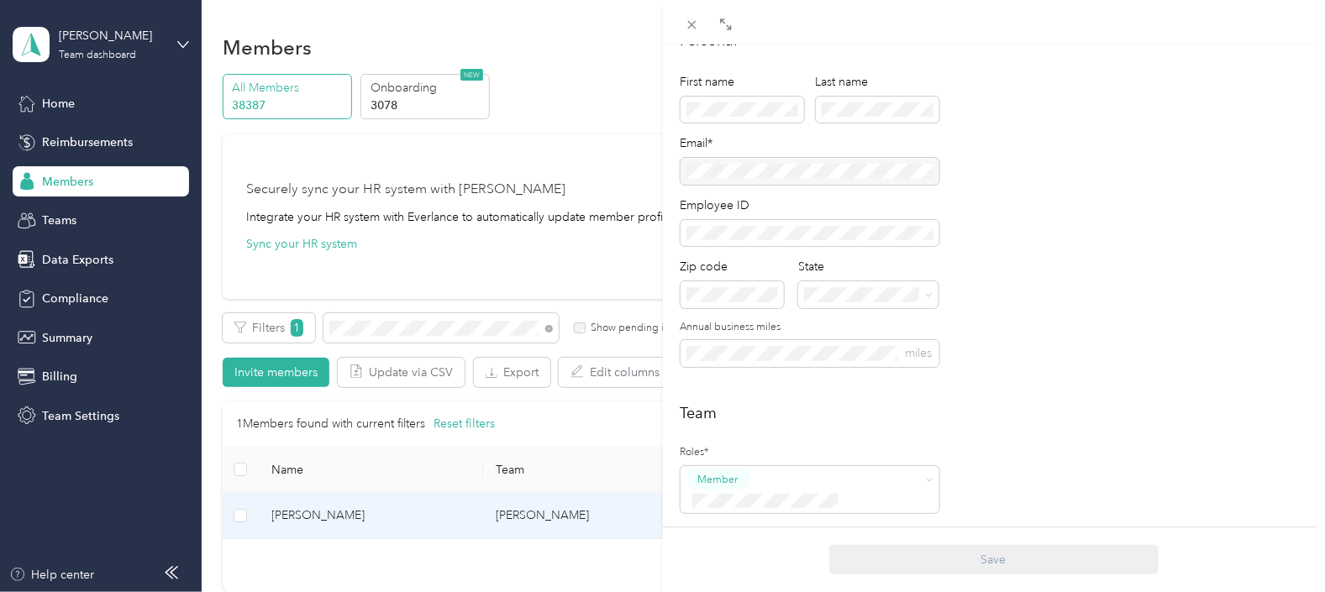
scroll to position [315, 0]
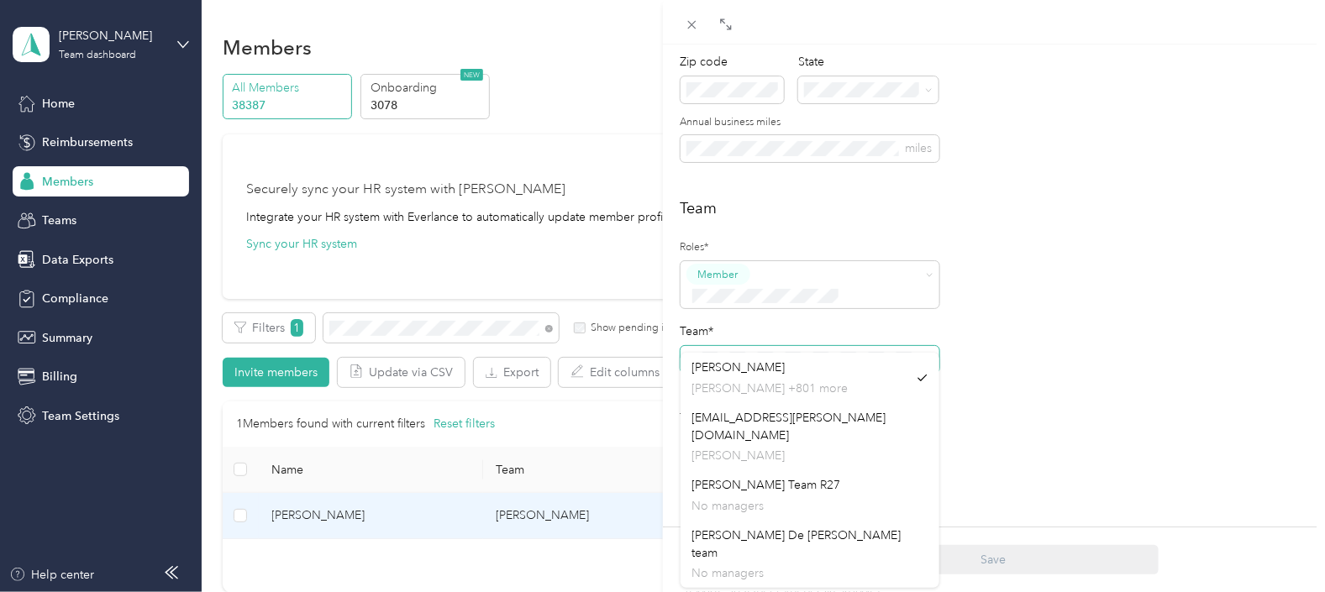
click at [669, 340] on div "Personal First name Last name Email* Employee ID Zip code State Annual business…" at bounding box center [994, 408] width 663 height 1168
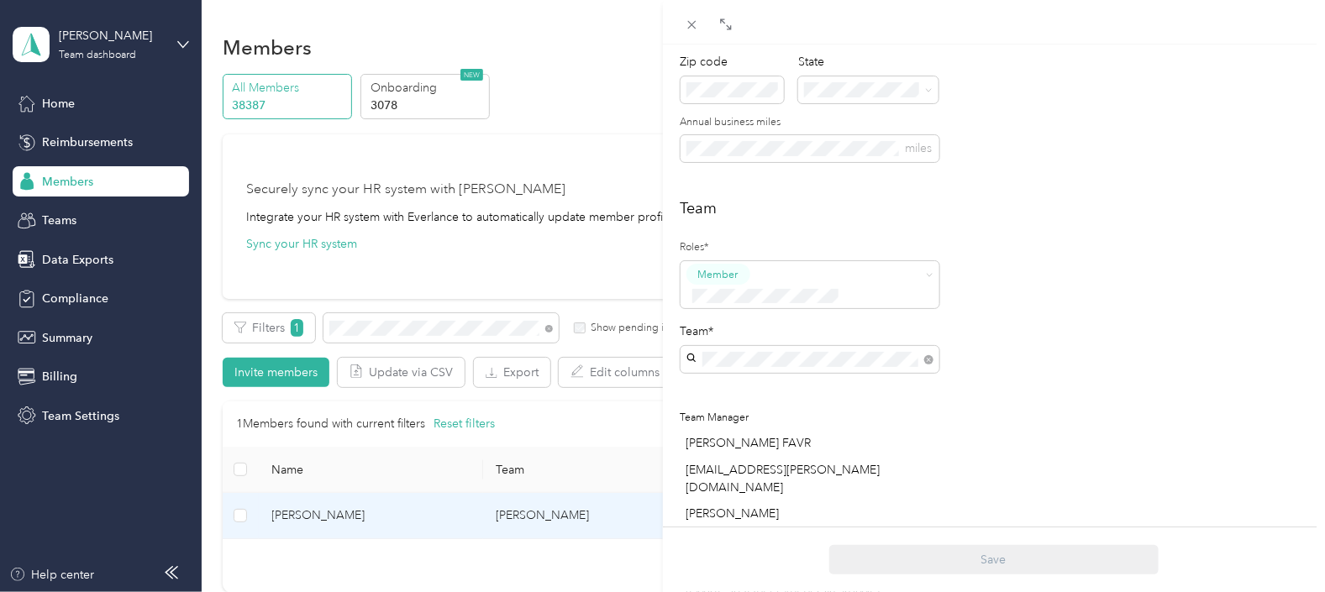
click at [769, 422] on div "[EMAIL_ADDRESS][PERSON_NAME][DOMAIN_NAME] No managers" at bounding box center [809, 436] width 235 height 56
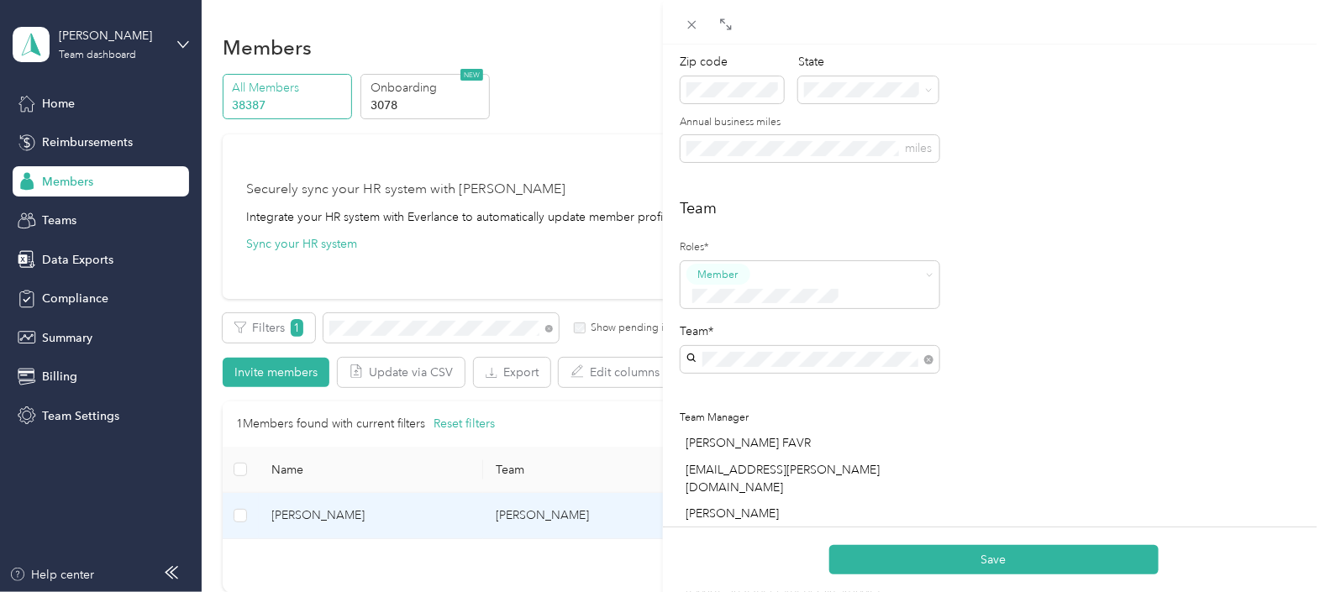
click at [999, 560] on button "Save" at bounding box center [993, 559] width 329 height 29
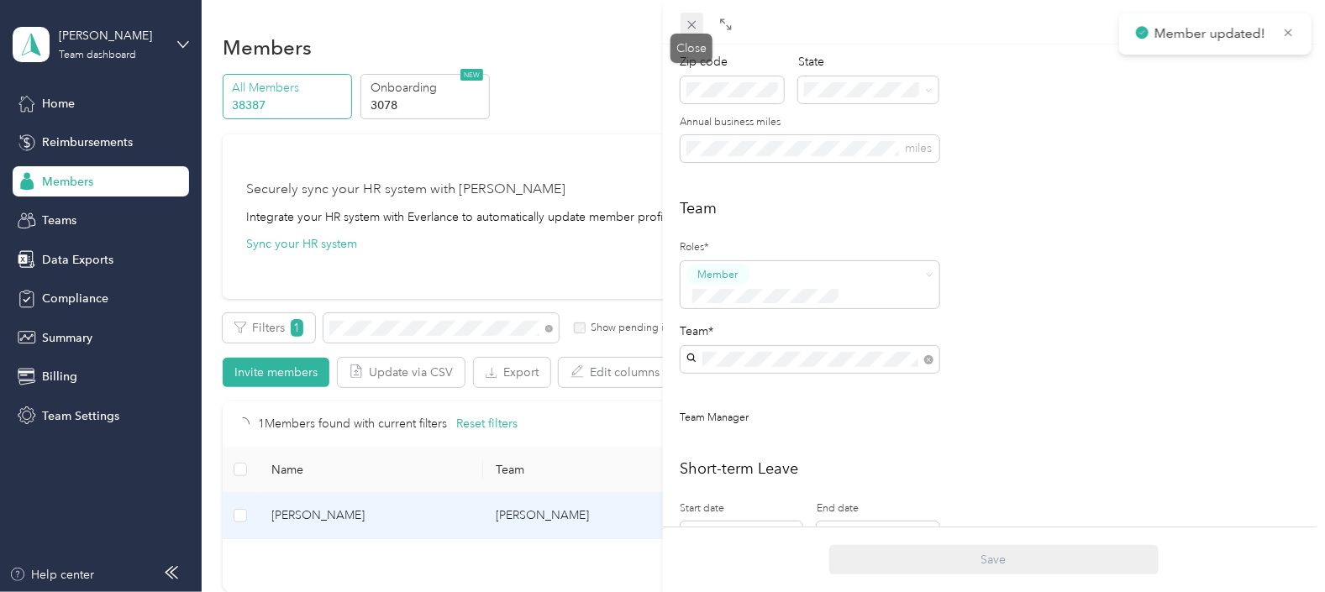
click at [691, 26] on icon at bounding box center [692, 25] width 14 height 14
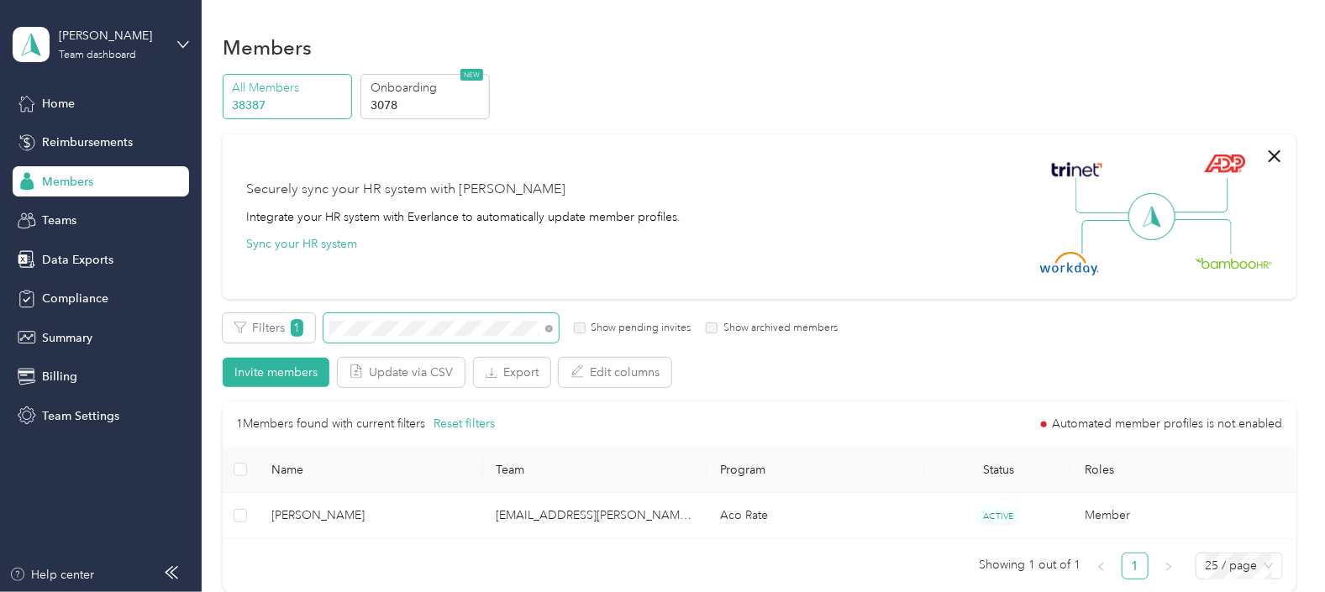
click at [326, 331] on span at bounding box center [440, 327] width 235 height 29
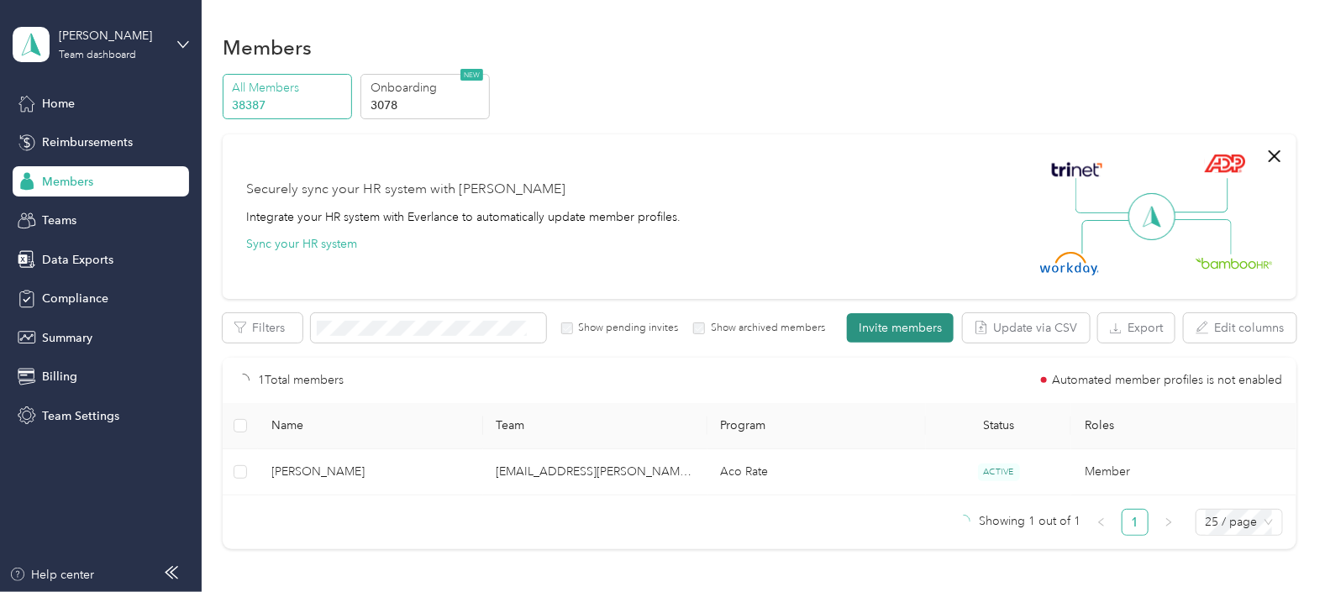
click at [888, 323] on button "Invite members" at bounding box center [900, 327] width 107 height 29
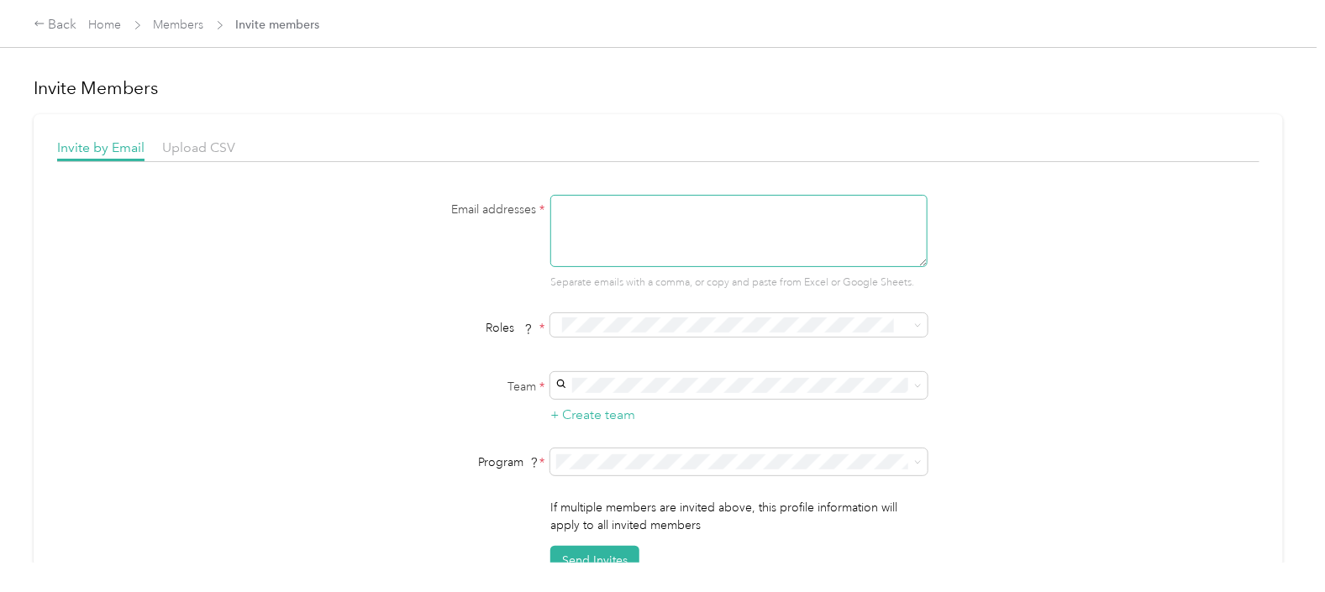
click at [610, 225] on textarea at bounding box center [738, 231] width 377 height 72
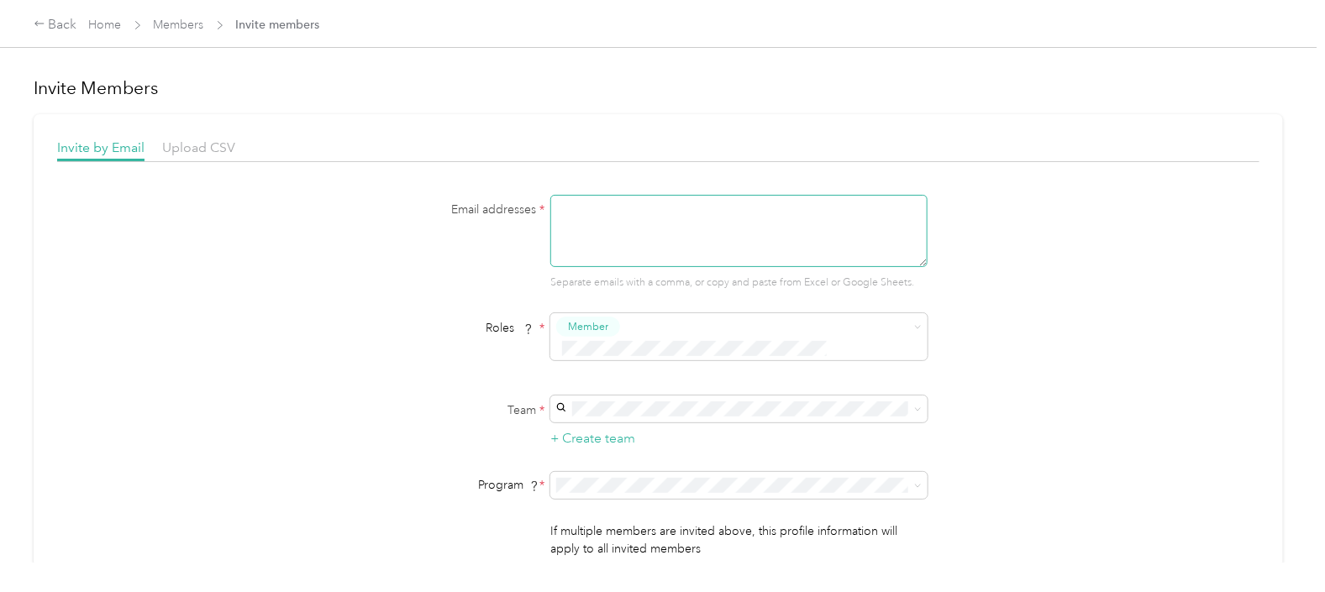
paste textarea "[EMAIL_ADDRESS][PERSON_NAME][DOMAIN_NAME]"
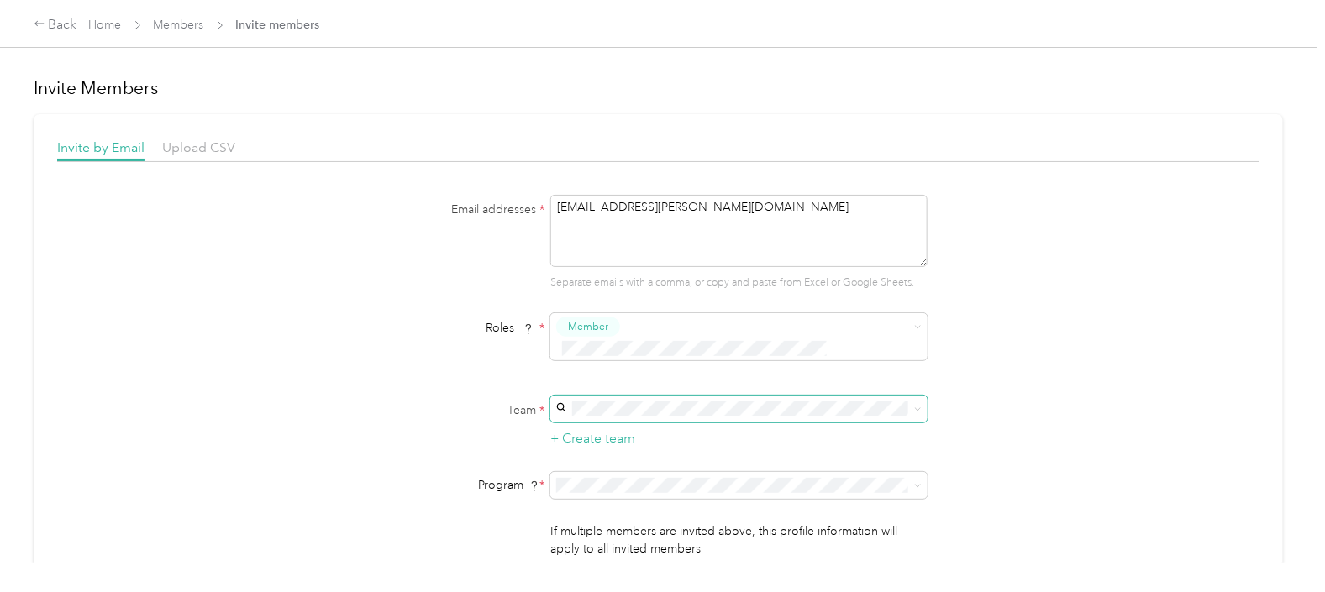
type textarea "[EMAIL_ADDRESS][PERSON_NAME][DOMAIN_NAME]"
click at [601, 433] on p "[PERSON_NAME]" at bounding box center [736, 437] width 354 height 18
click at [608, 259] on li "Aco Rate (CPM)" at bounding box center [735, 253] width 377 height 29
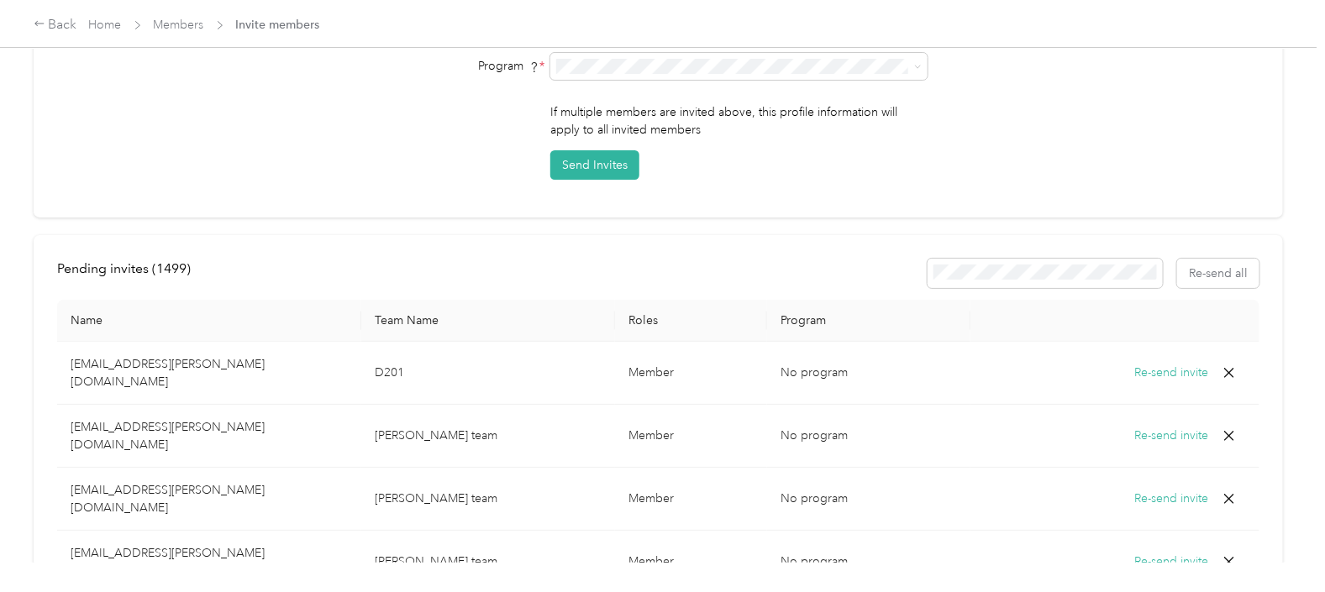
scroll to position [209, 0]
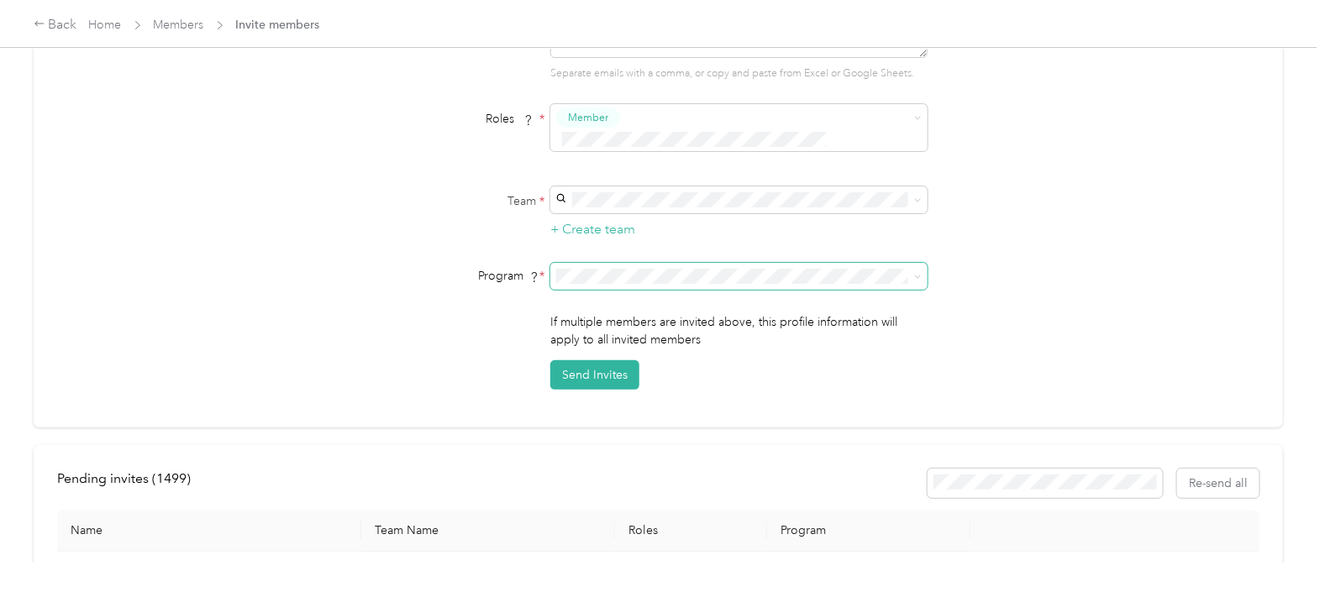
click at [914, 273] on icon at bounding box center [918, 277] width 8 height 8
click at [636, 318] on div "Bashas DRT CPM (CPM)" at bounding box center [736, 327] width 354 height 18
click at [582, 360] on button "Send Invites" at bounding box center [594, 374] width 89 height 29
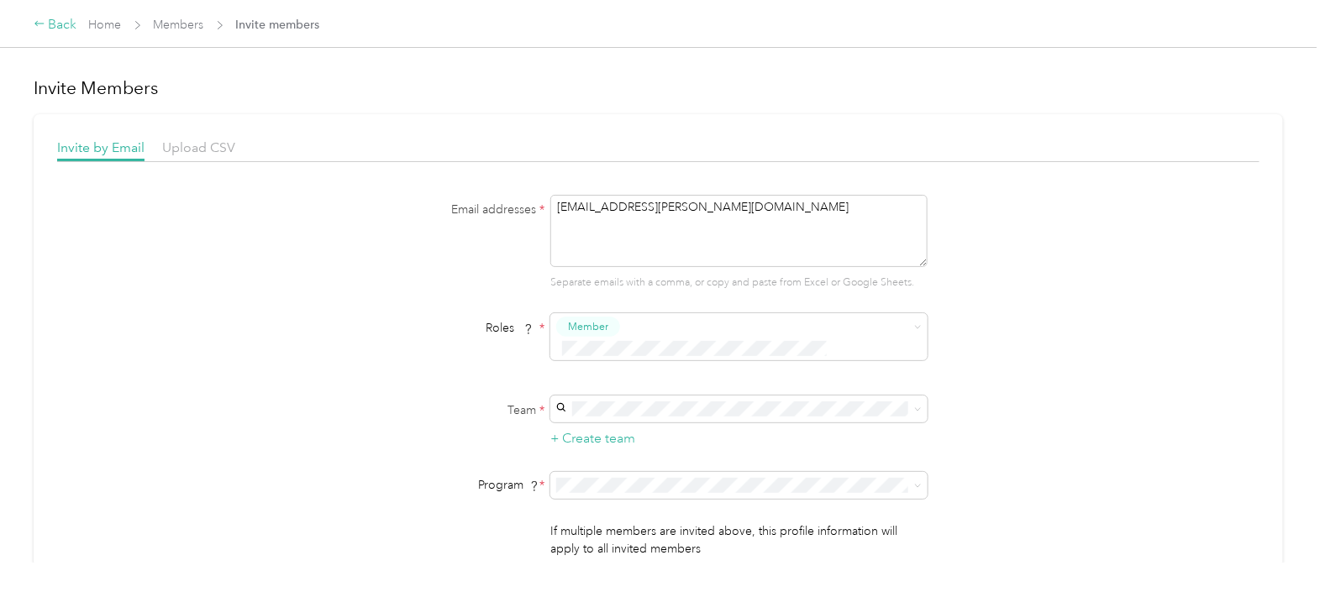
click at [72, 17] on div "Back" at bounding box center [56, 25] width 44 height 20
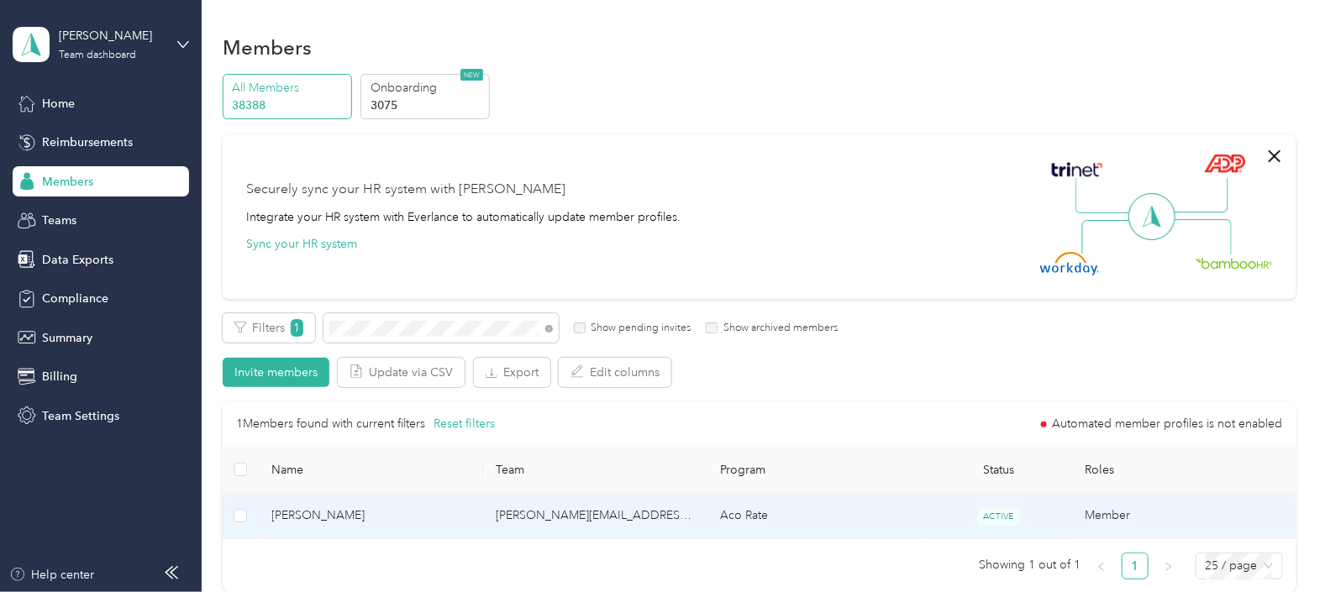
click at [866, 512] on td "Aco Rate" at bounding box center [816, 516] width 218 height 46
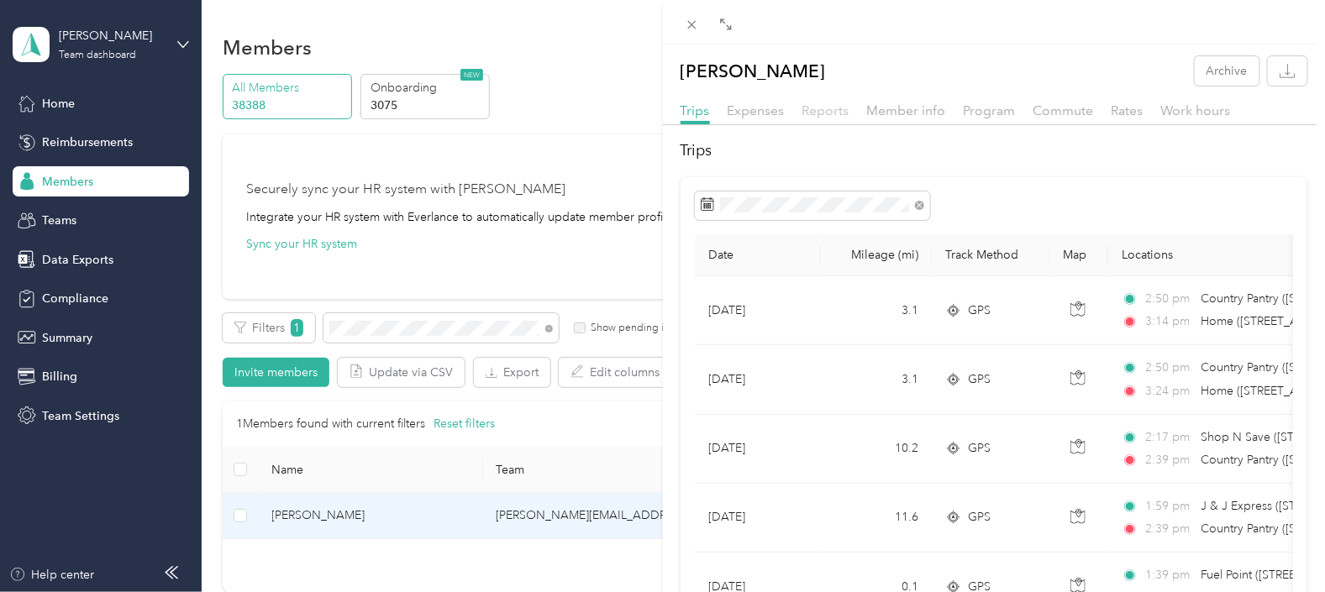
click at [836, 113] on span "Reports" at bounding box center [825, 110] width 47 height 16
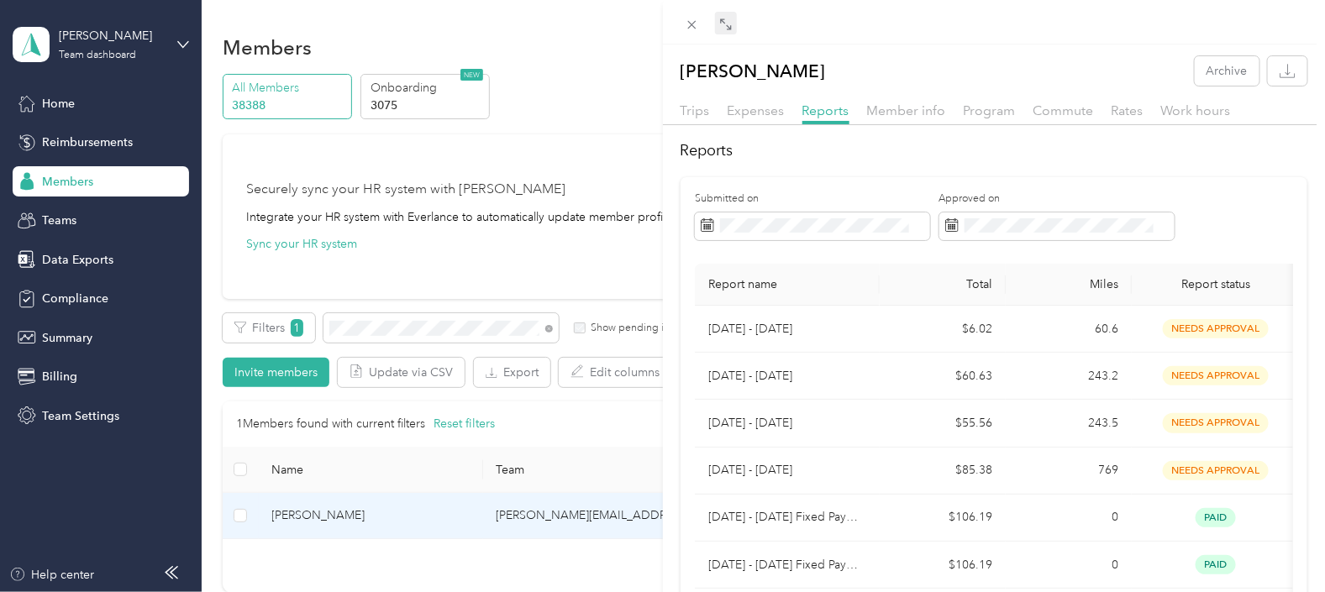
click at [731, 25] on icon at bounding box center [725, 24] width 13 height 13
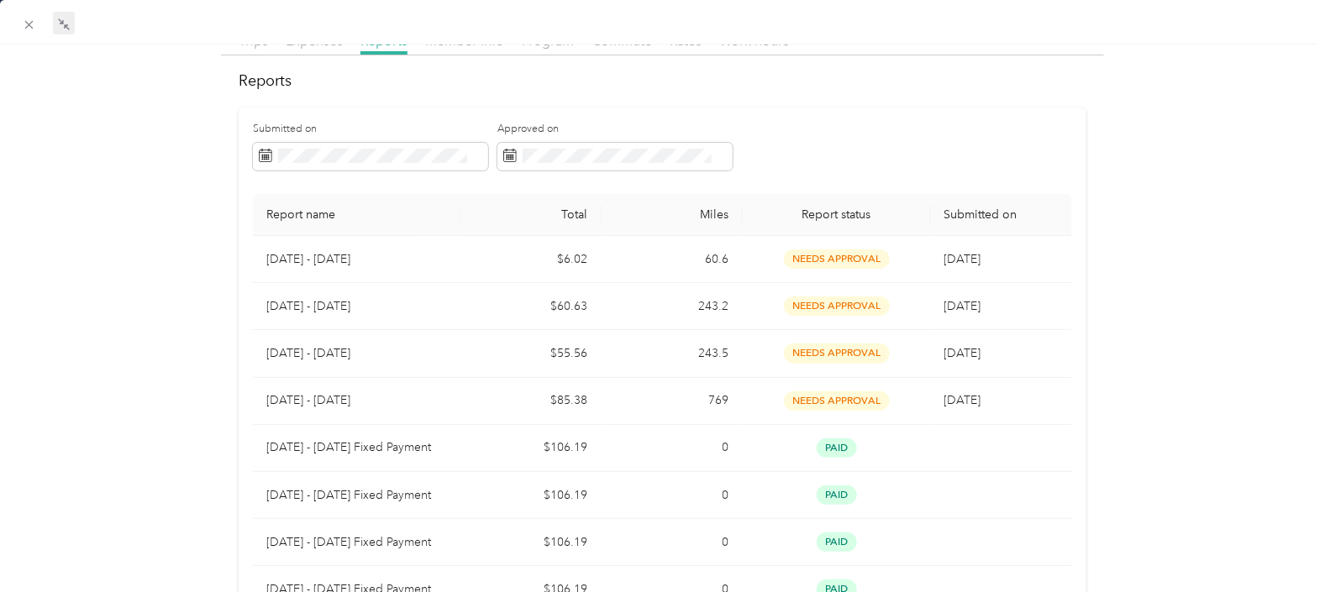
scroll to position [37, 0]
